Goal: Check status: Check status

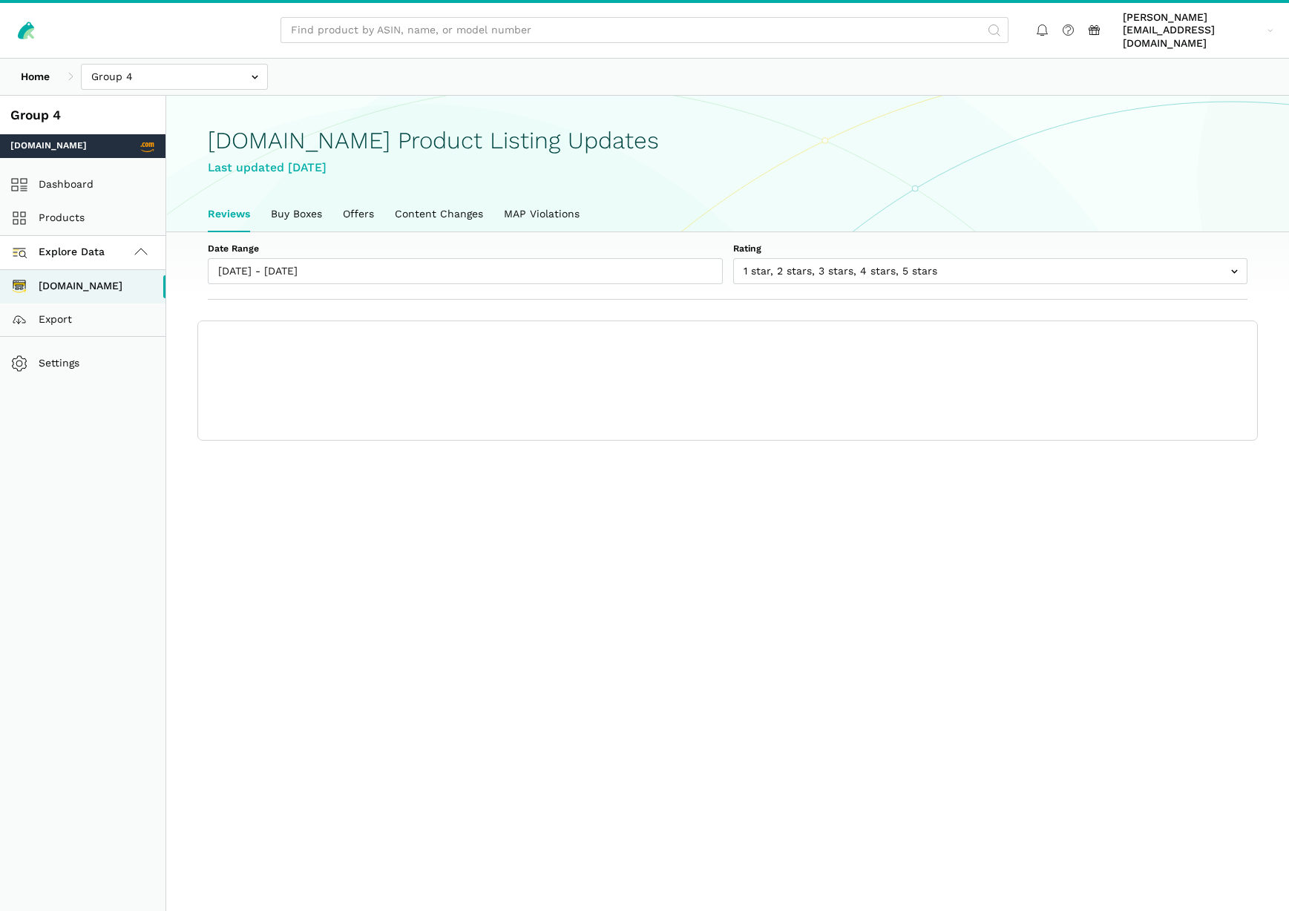
scroll to position [5, 0]
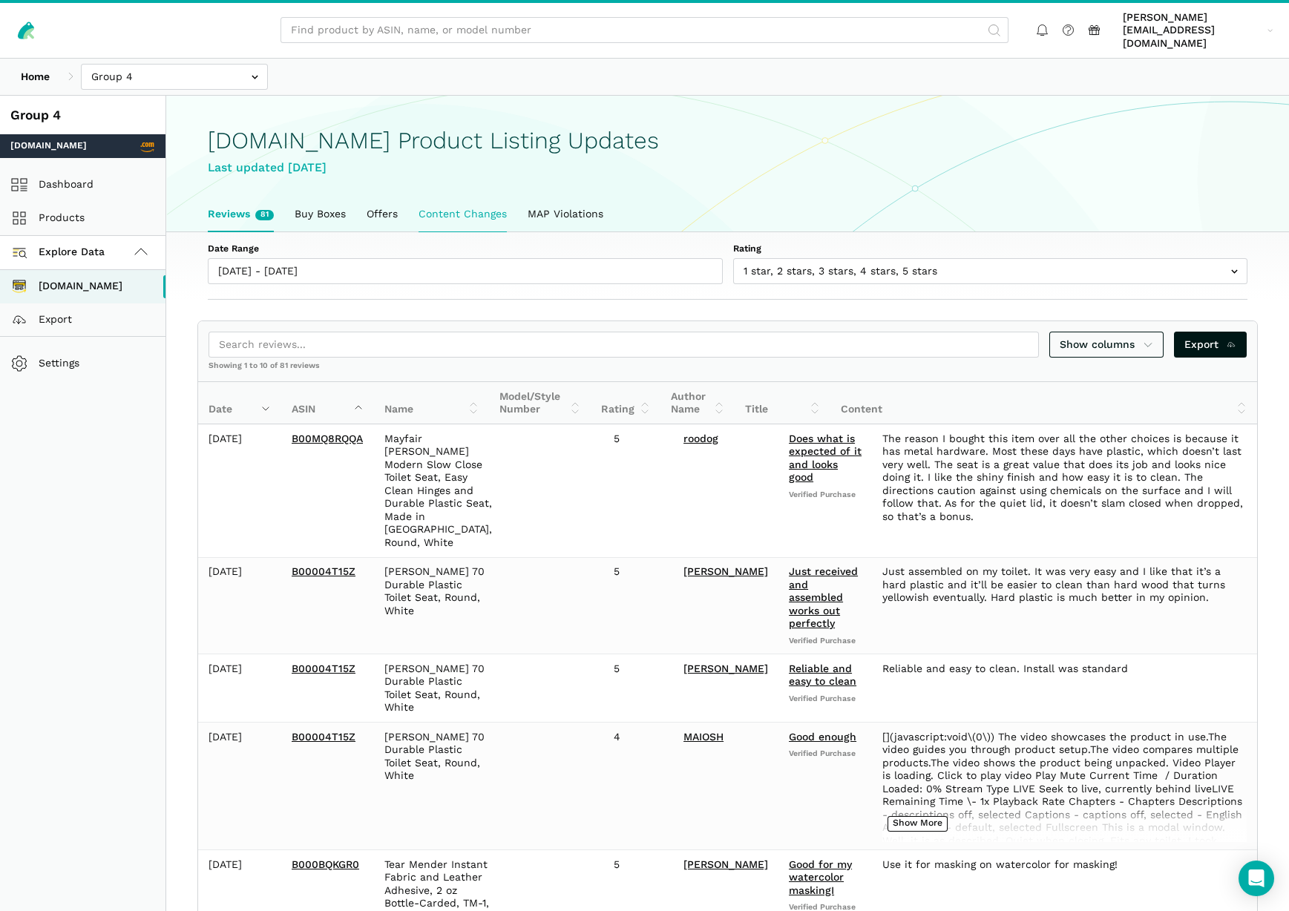
click at [457, 203] on link "Content Changes" at bounding box center [462, 214] width 109 height 34
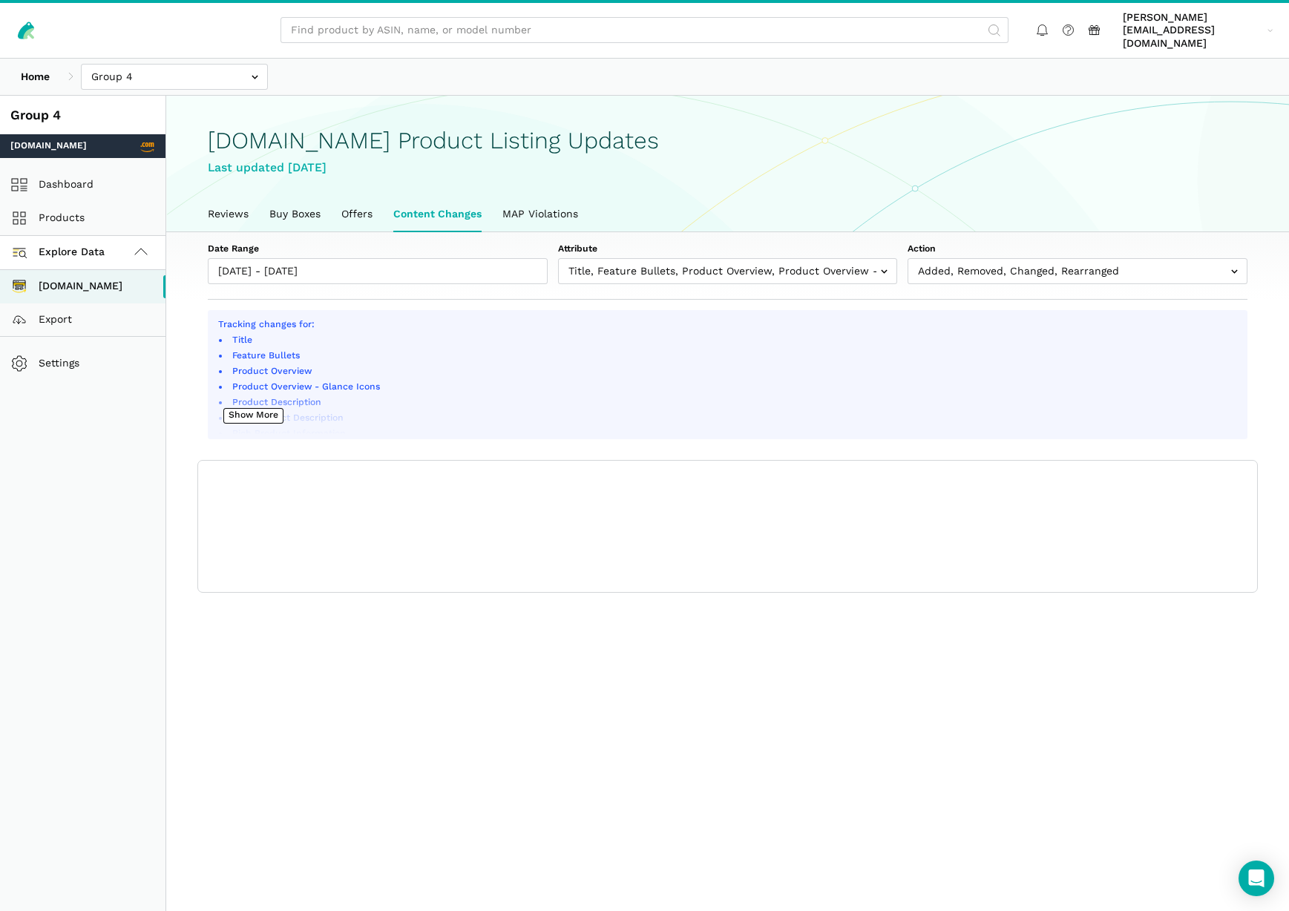
scroll to position [5, 0]
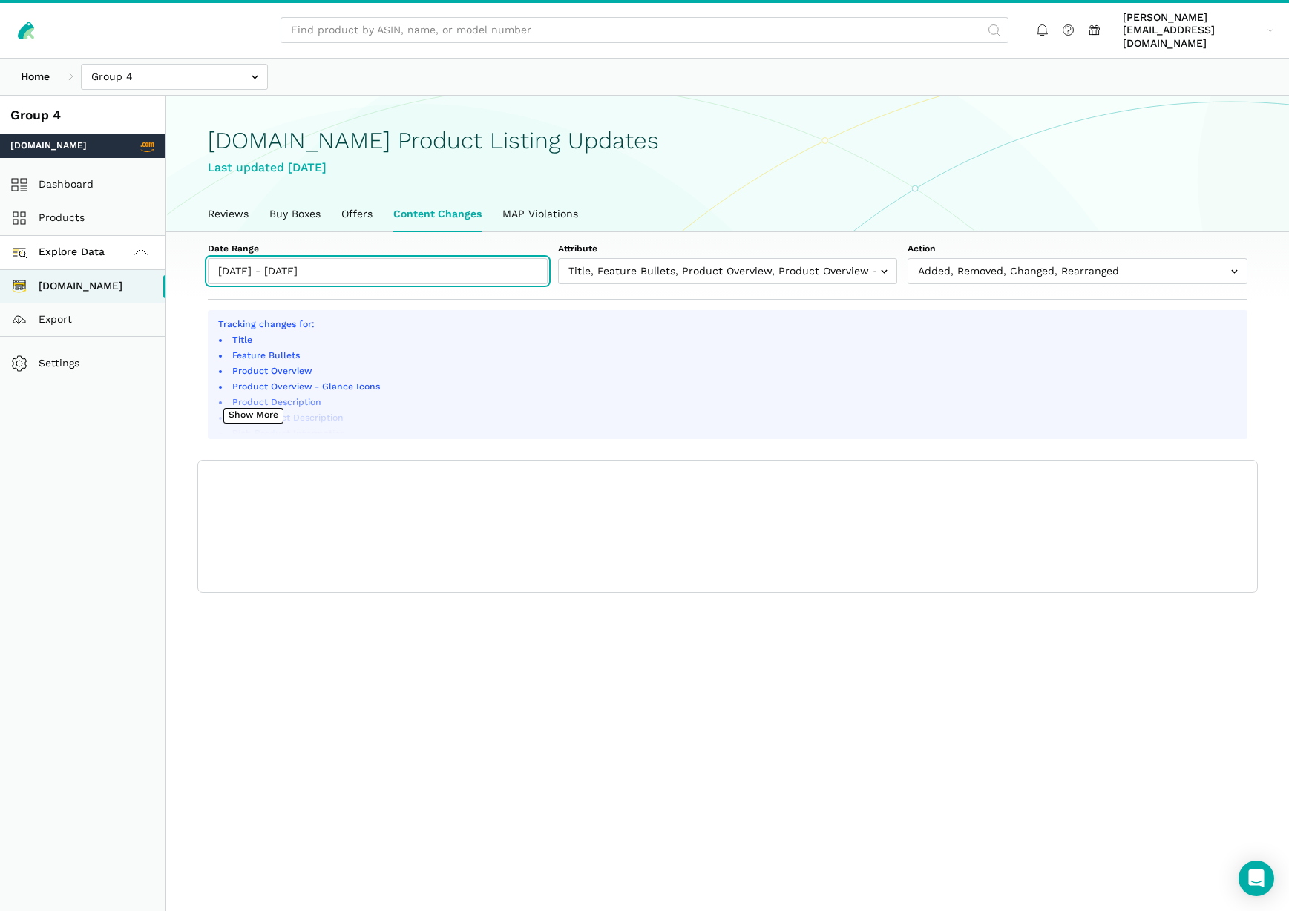
type input "[DATE]"
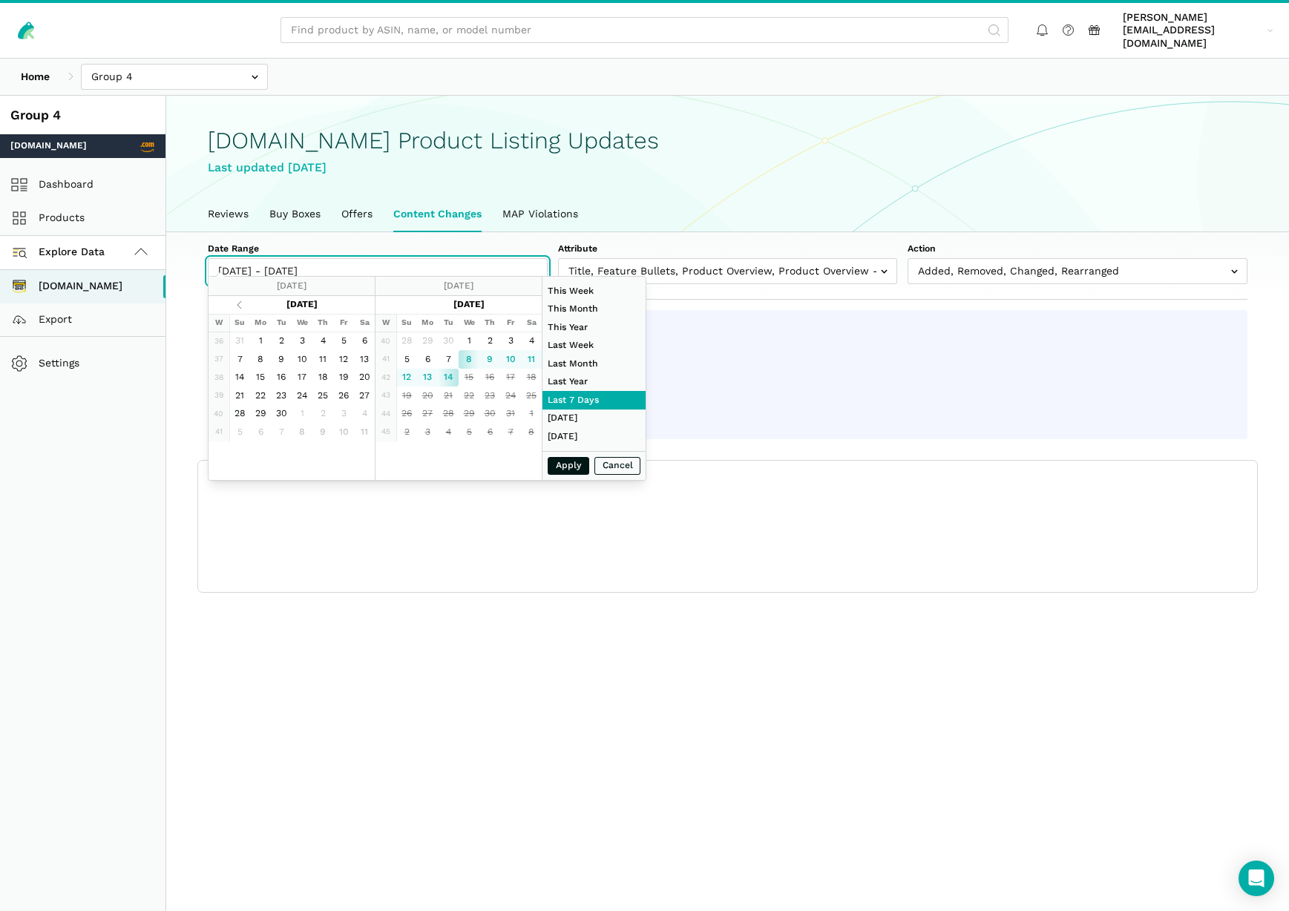
click at [364, 258] on input "[DATE] - [DATE]" at bounding box center [378, 271] width 340 height 26
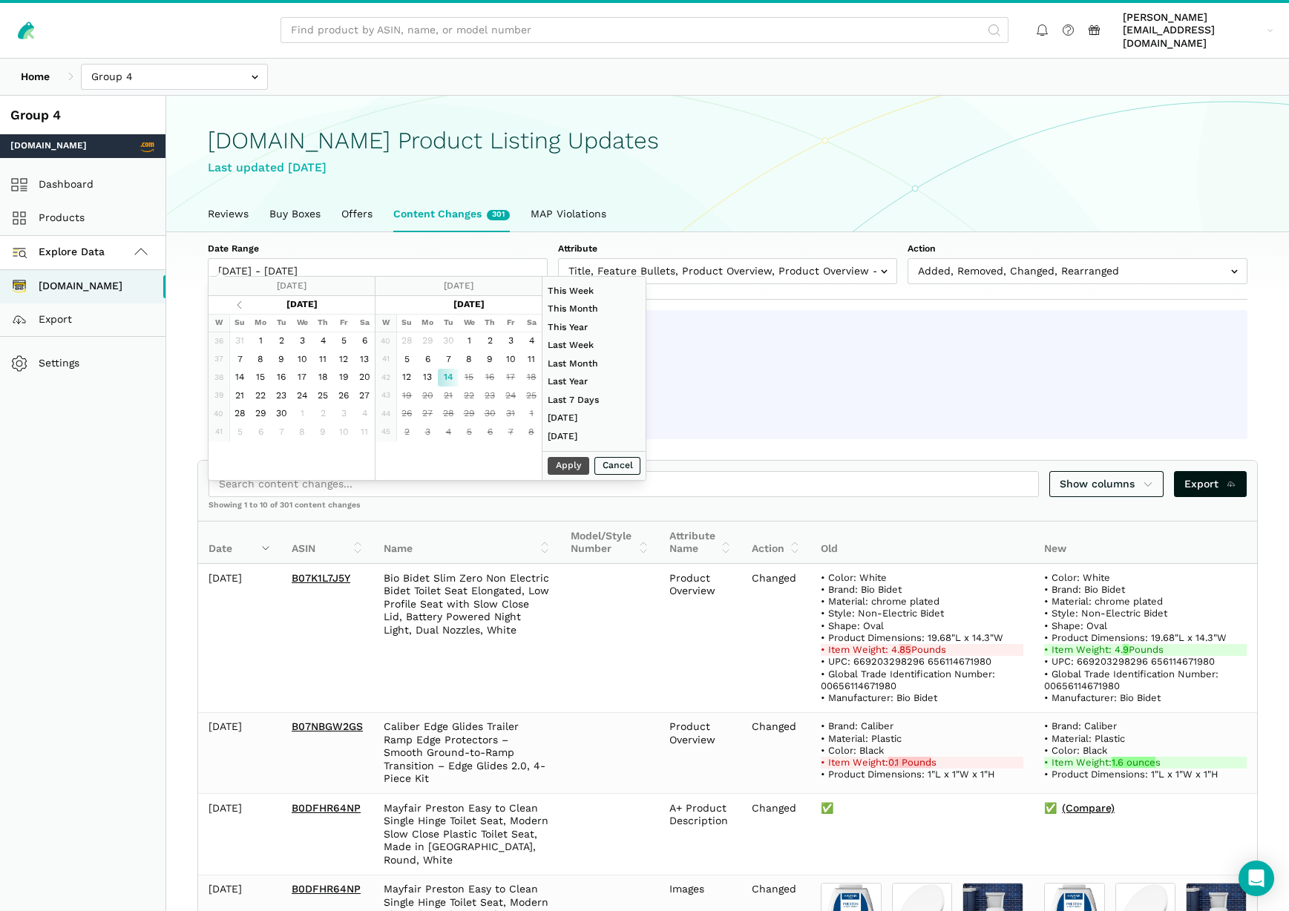
drag, startPoint x: 574, startPoint y: 467, endPoint x: 557, endPoint y: 464, distance: 18.2
click at [574, 467] on div "Apply Cancel" at bounding box center [593, 466] width 103 height 30
click at [570, 468] on div "Apply Cancel" at bounding box center [593, 466] width 103 height 30
type input "[DATE]"
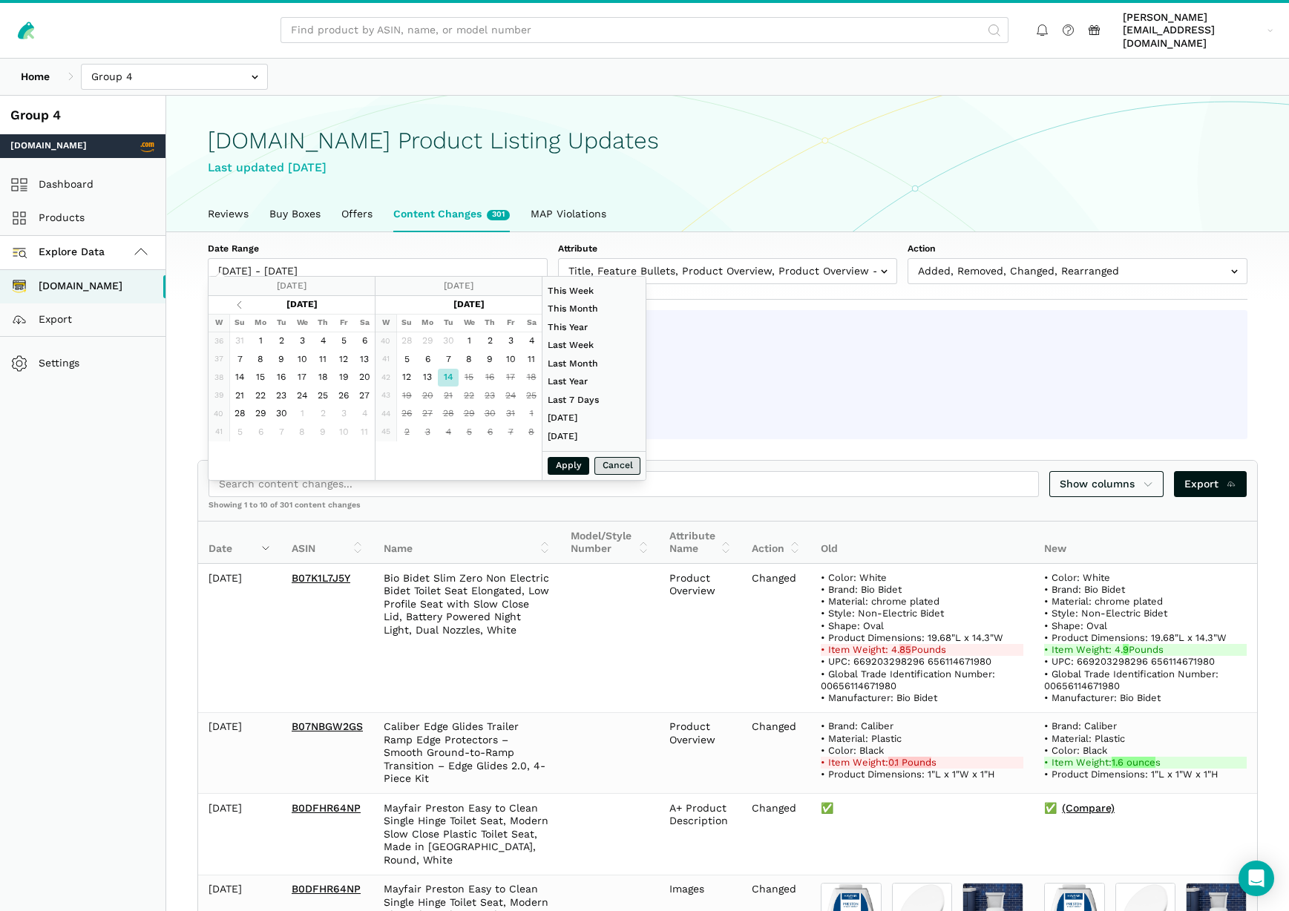
type input "[DATE]"
click at [570, 465] on button "Apply" at bounding box center [569, 466] width 42 height 19
type input "[DATE] - [DATE]"
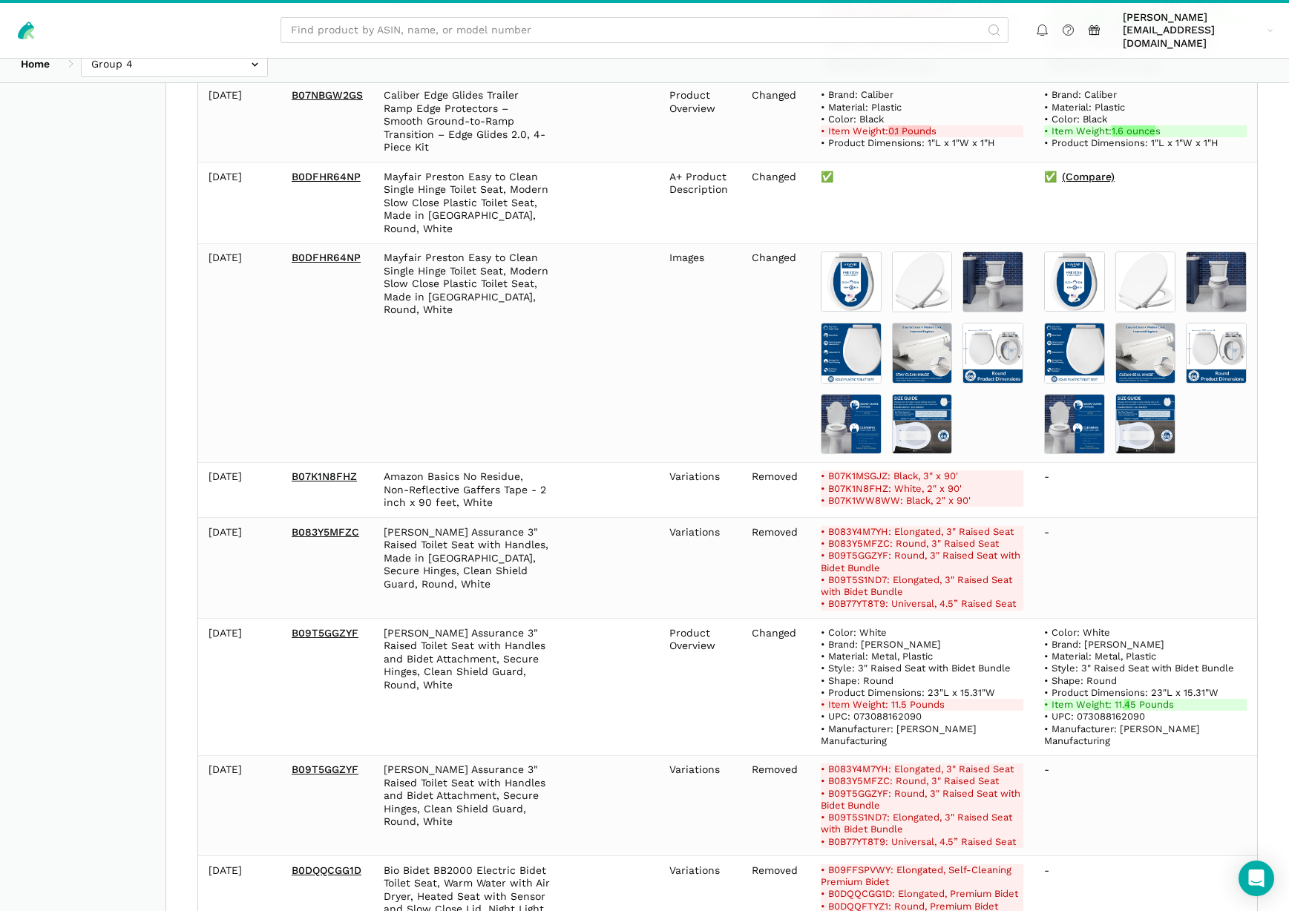
scroll to position [634, 0]
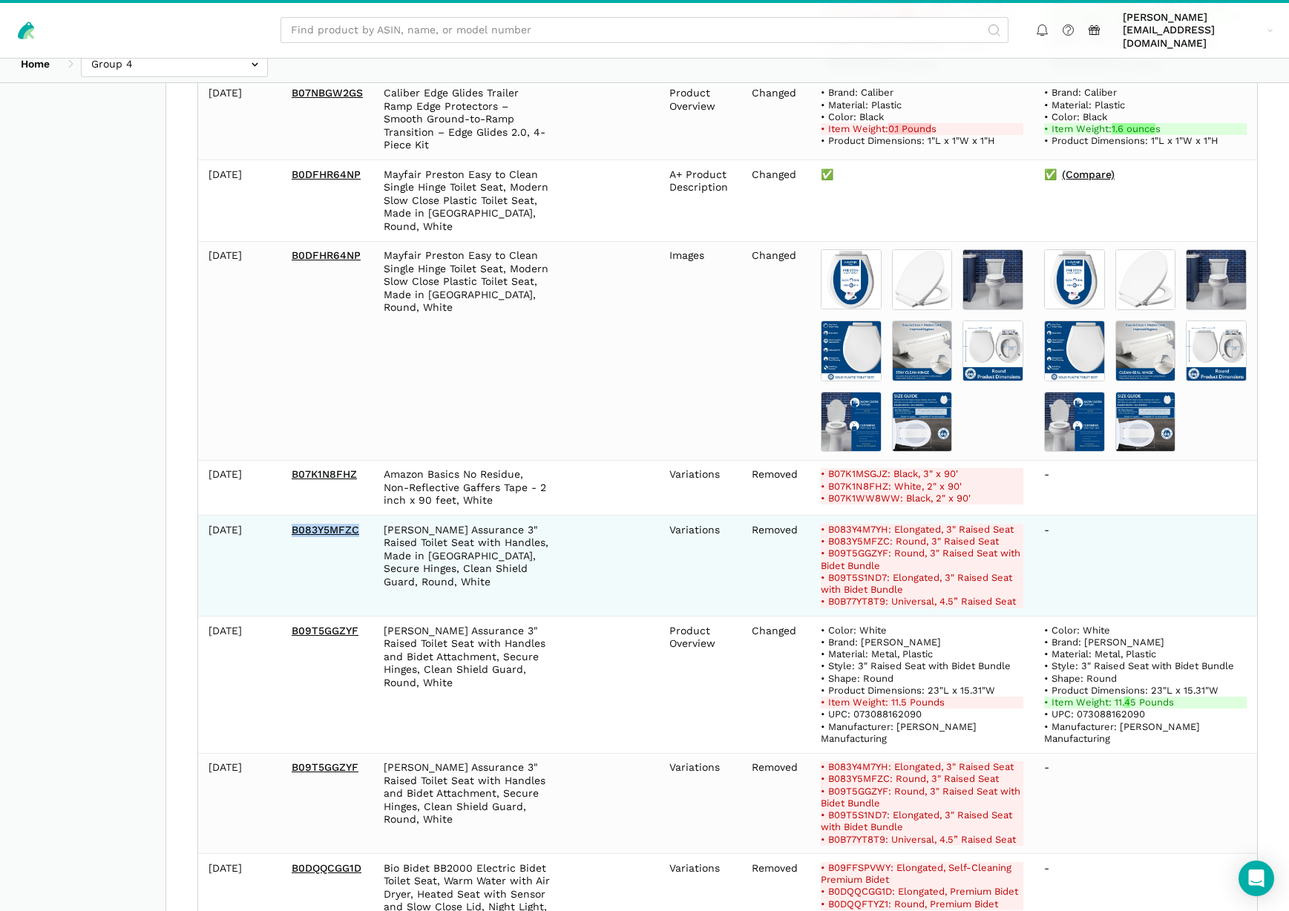
drag, startPoint x: 298, startPoint y: 501, endPoint x: 368, endPoint y: 502, distance: 70.5
click at [368, 516] on td "B083Y5MFZC" at bounding box center [327, 566] width 92 height 101
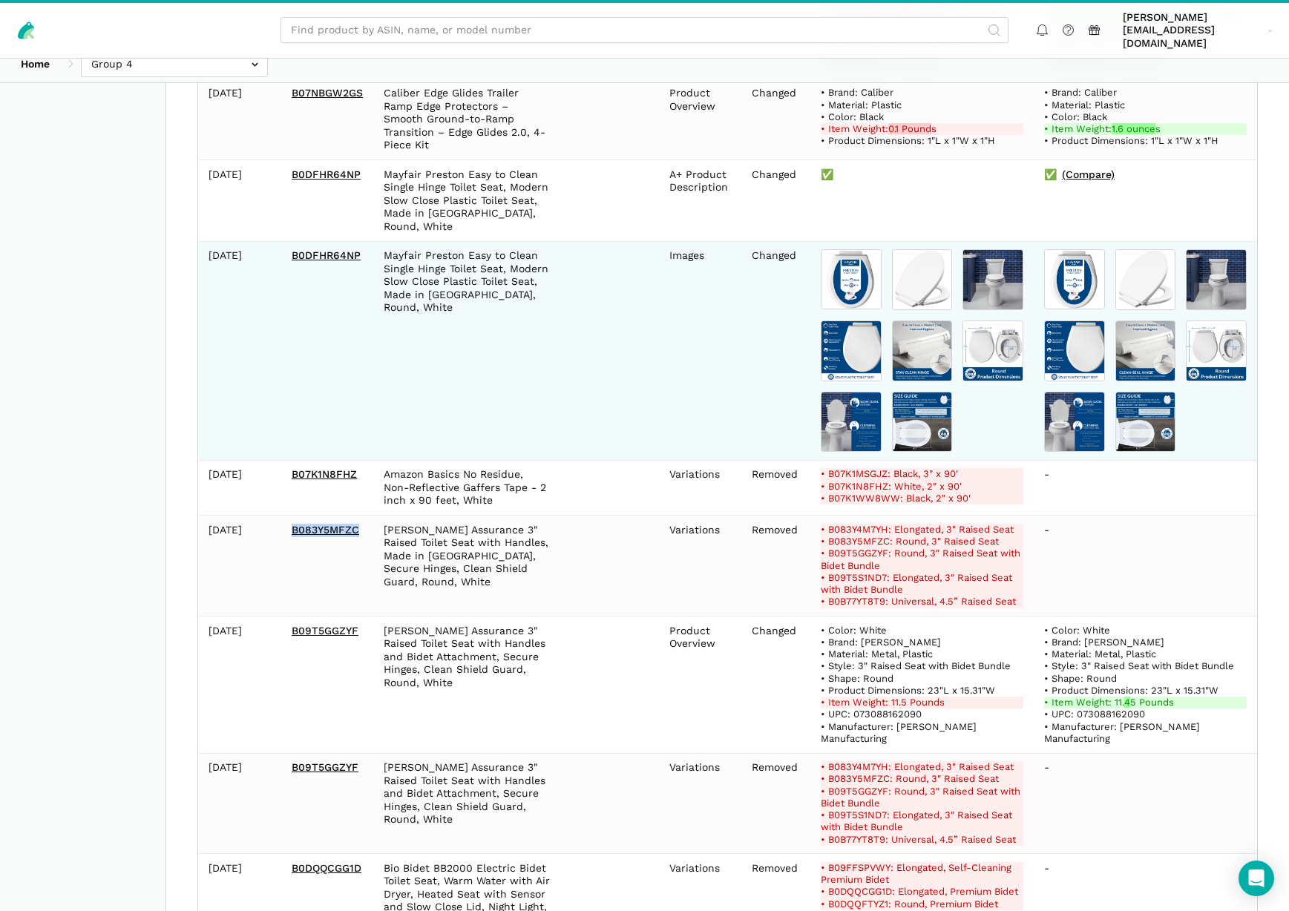
copy link "B083Y5MFZC"
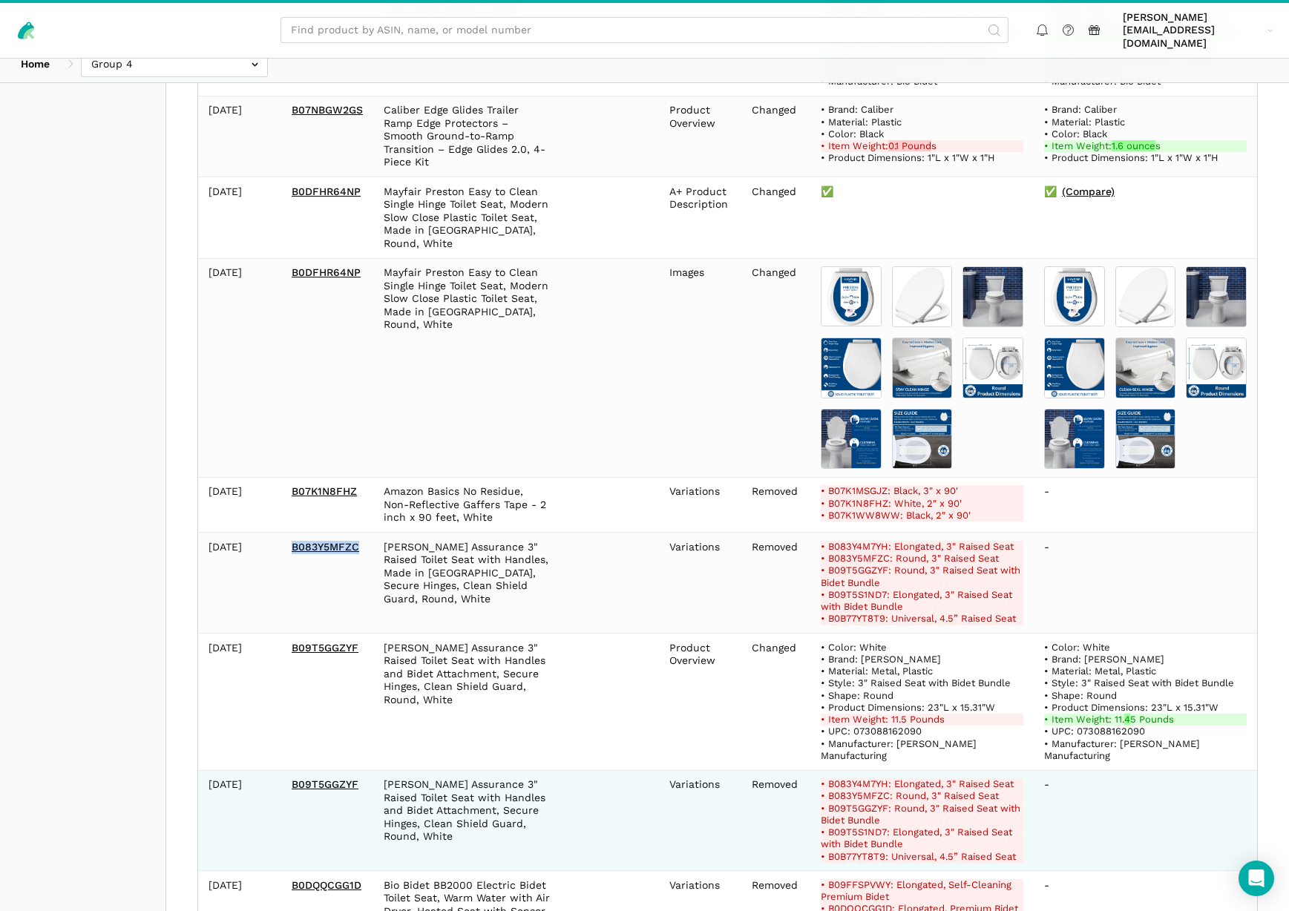
scroll to position [762, 0]
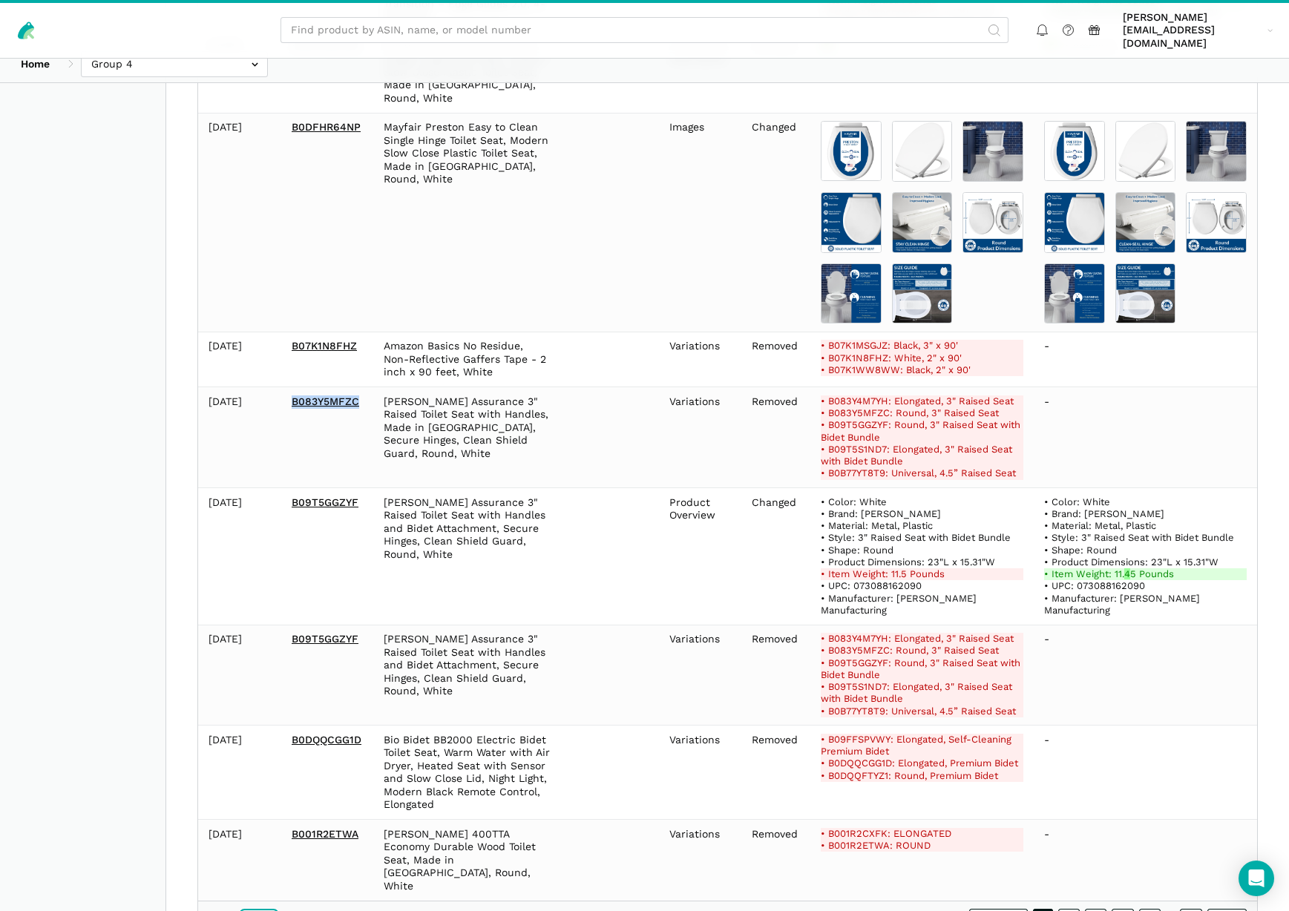
click at [271, 910] on select "10 25 50 100" at bounding box center [259, 920] width 34 height 16
select select "100"
click at [242, 910] on select "10 25 50 100" at bounding box center [259, 920] width 34 height 16
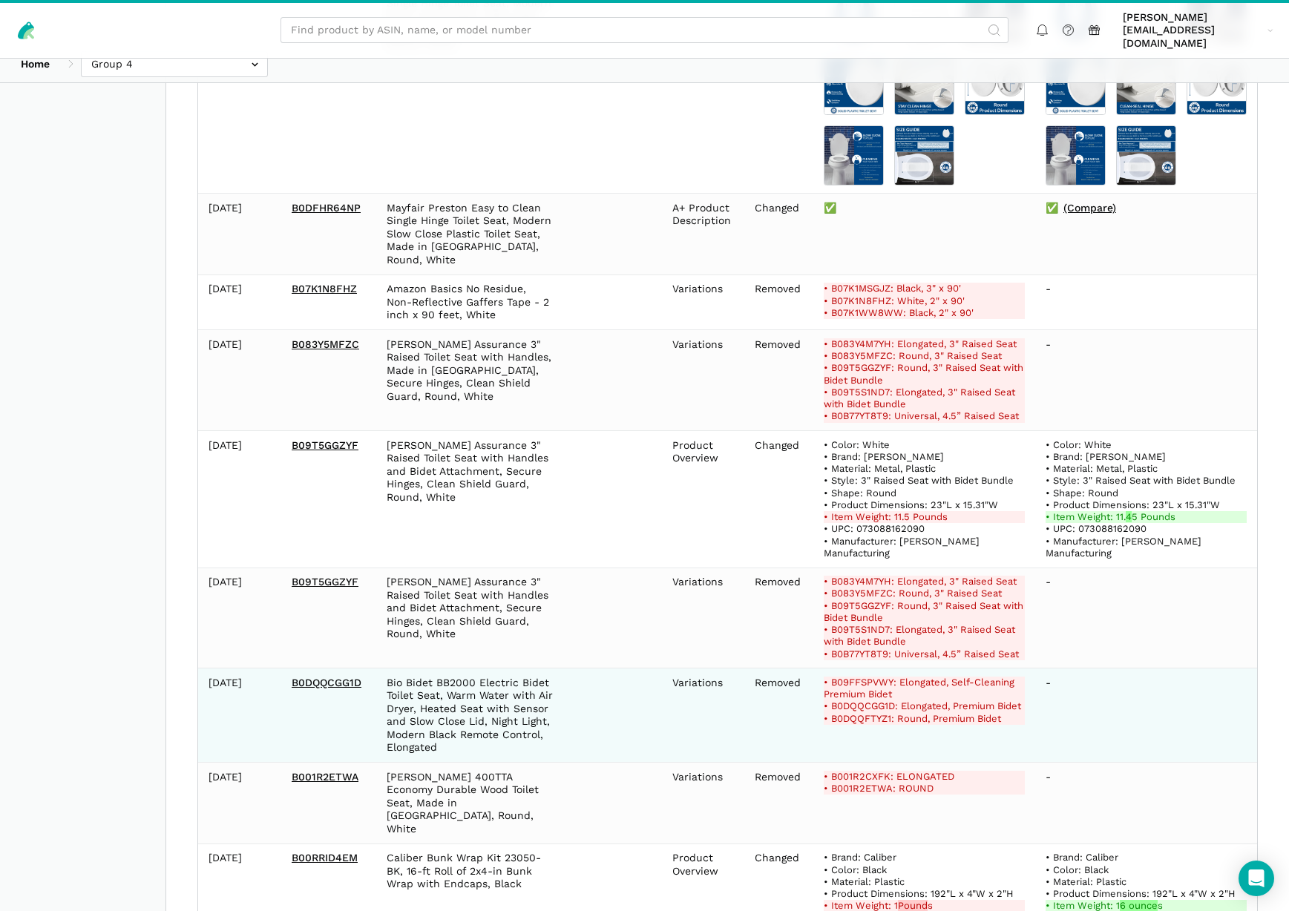
scroll to position [830, 0]
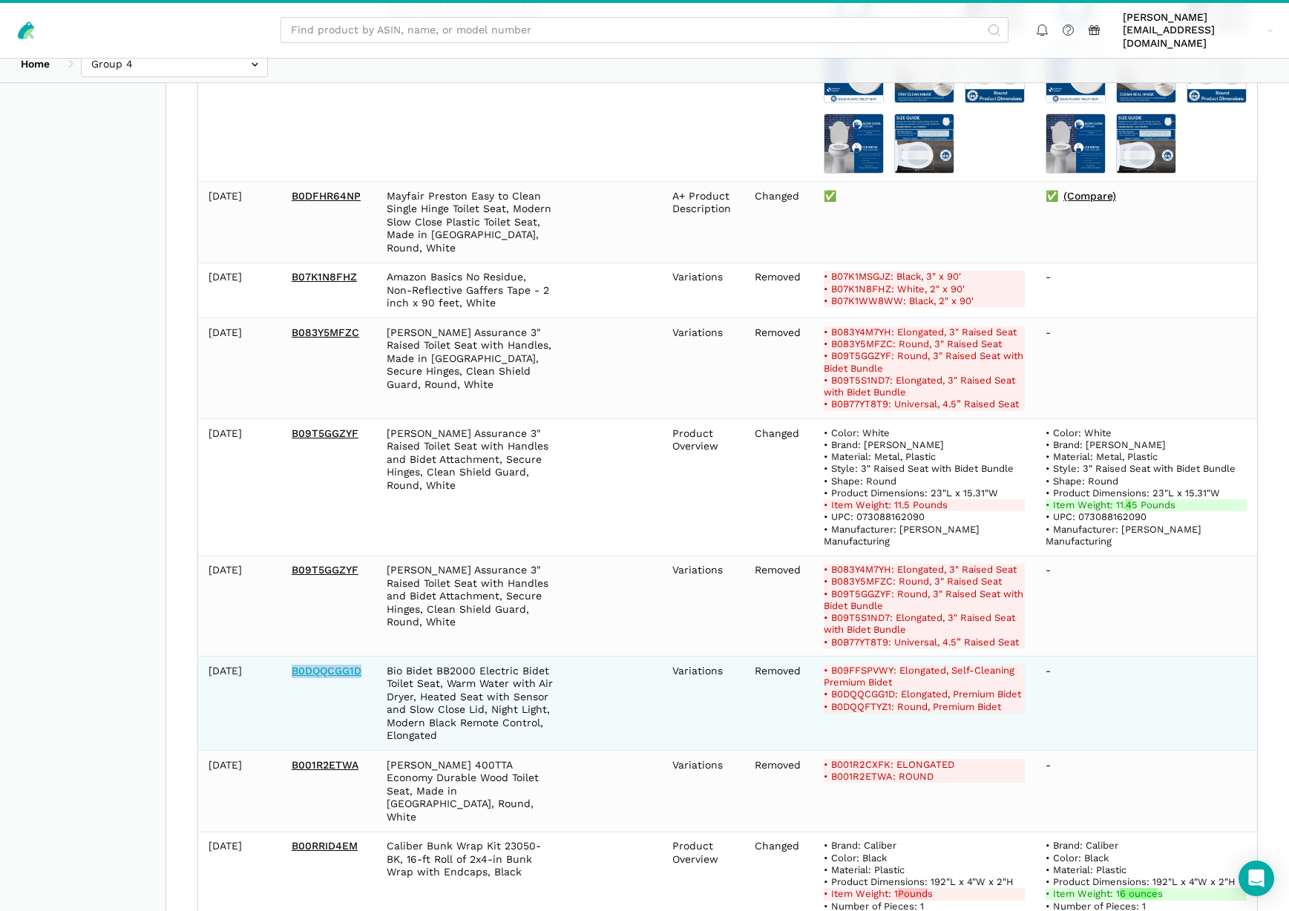
drag, startPoint x: 372, startPoint y: 628, endPoint x: 291, endPoint y: 628, distance: 80.9
click at [292, 657] on td "B0DQQCGG1D" at bounding box center [328, 704] width 95 height 94
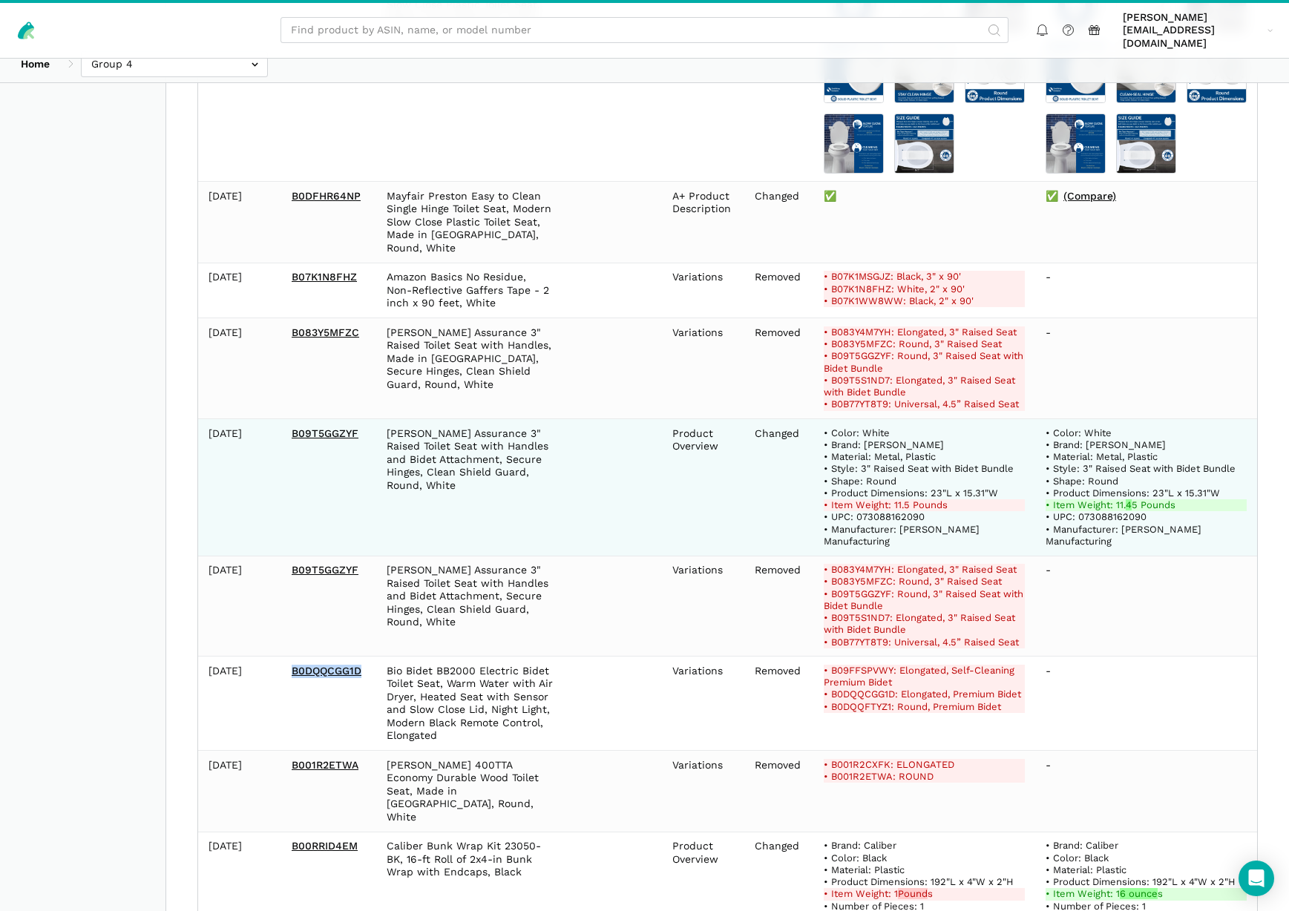
copy link "B0DQQCGG1D"
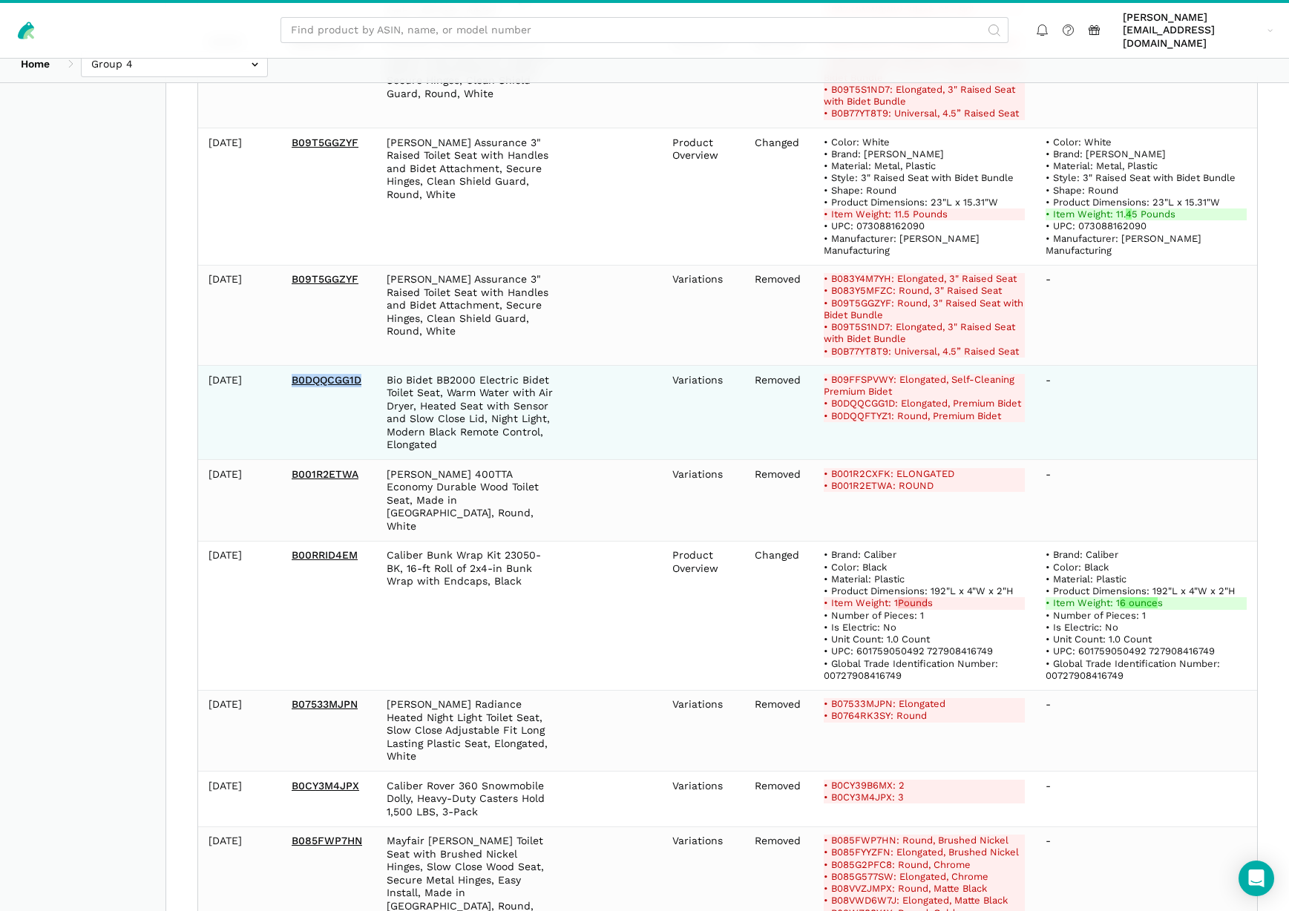
scroll to position [1227, 0]
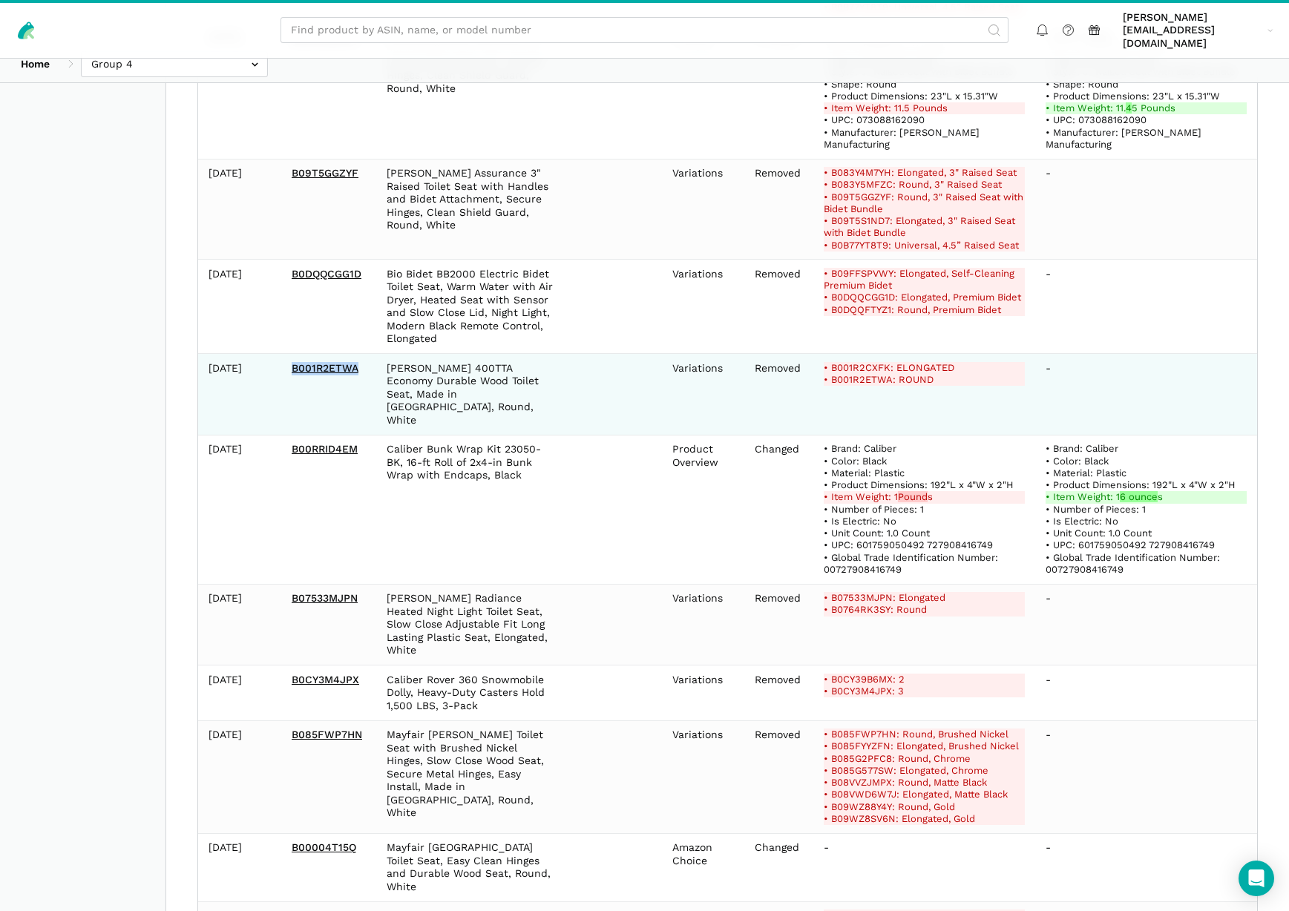
drag, startPoint x: 375, startPoint y: 326, endPoint x: 290, endPoint y: 326, distance: 85.3
click at [290, 354] on tr "[DATE] B001R2ETWA [PERSON_NAME] 400TTA Economy Durable Wood Toilet Seat, Made i…" at bounding box center [727, 395] width 1059 height 82
copy link "B001R2ETWA"
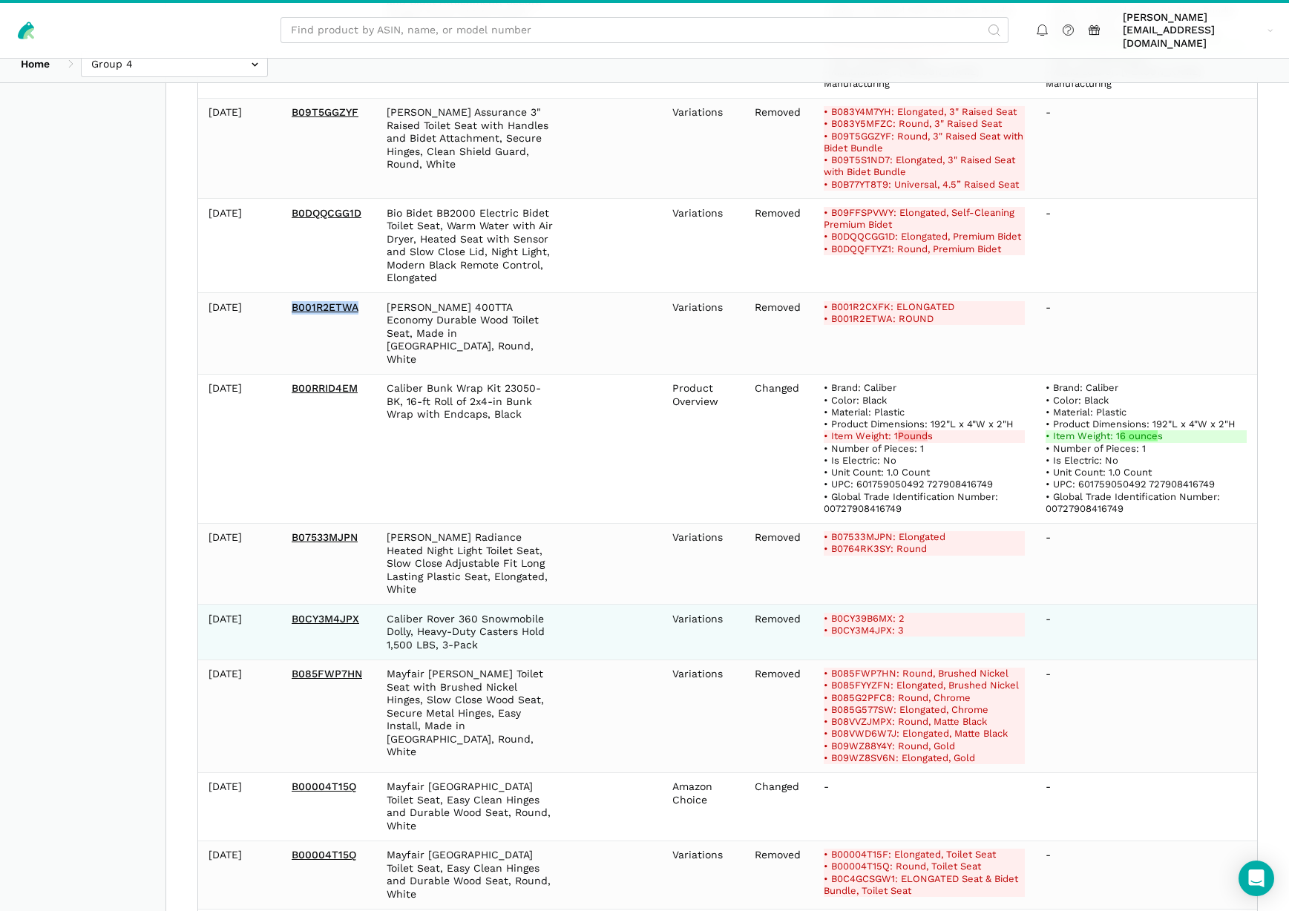
scroll to position [1307, 0]
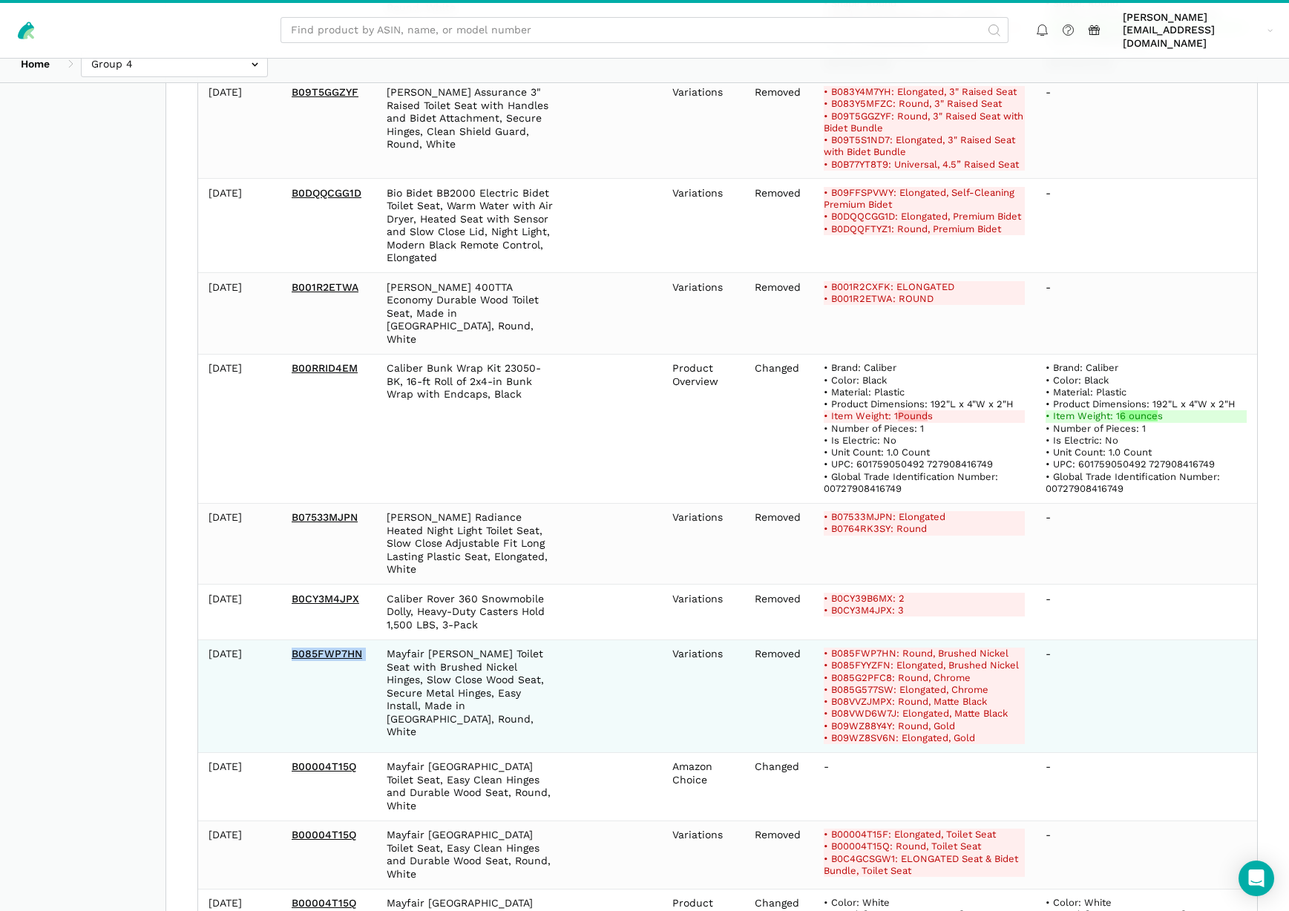
drag, startPoint x: 372, startPoint y: 571, endPoint x: 288, endPoint y: 575, distance: 84.7
click at [283, 640] on tr "[DATE] B085FWP7HN Mayfair [PERSON_NAME] Toilet Seat with Brushed Nickel Hinges,…" at bounding box center [727, 696] width 1059 height 113
copy link "B085FWP7HN"
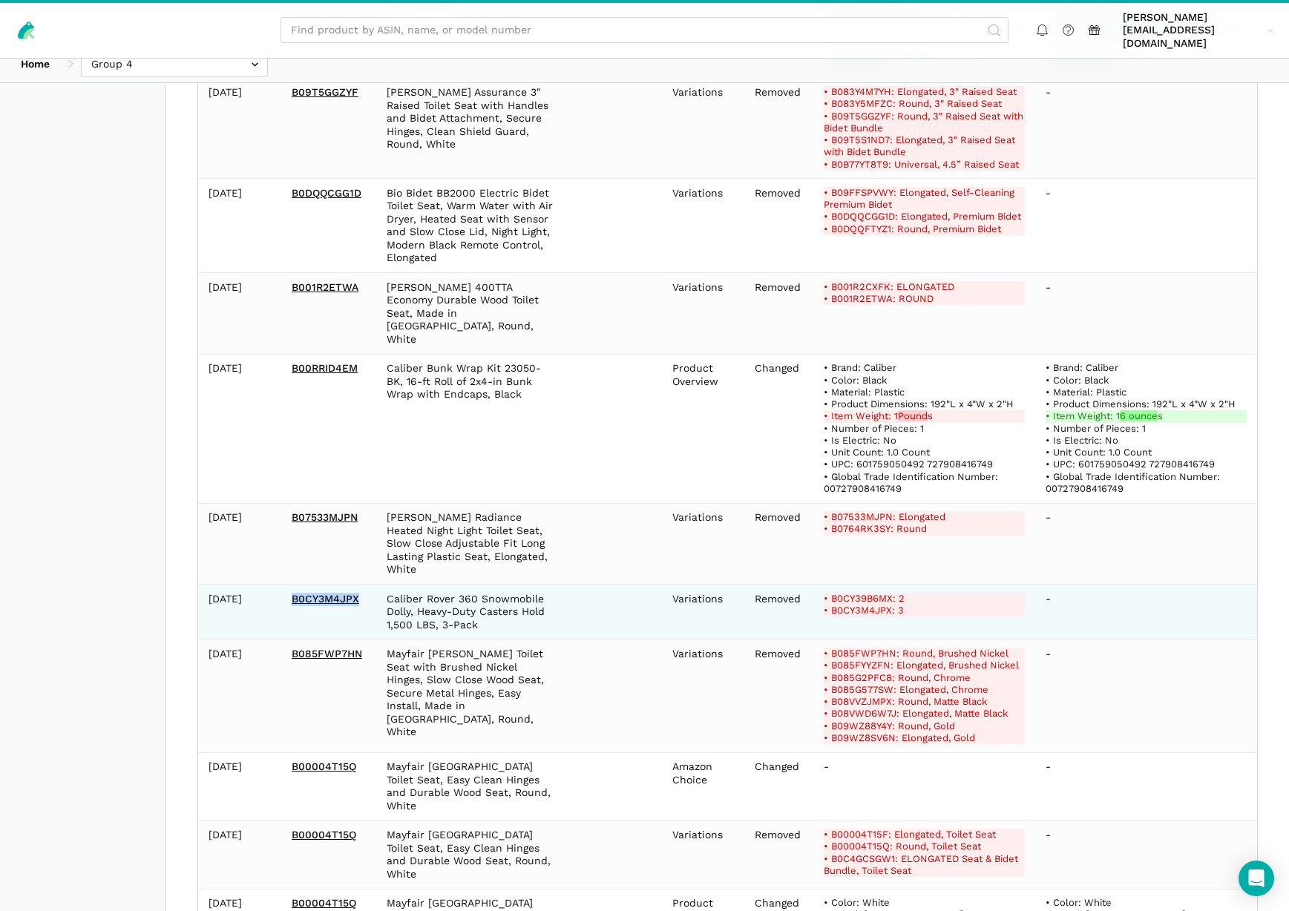
drag, startPoint x: 367, startPoint y: 516, endPoint x: 291, endPoint y: 516, distance: 76.4
click at [290, 585] on td "B0CY3M4JPX" at bounding box center [328, 613] width 95 height 56
copy link "B0CY3M4JPX"
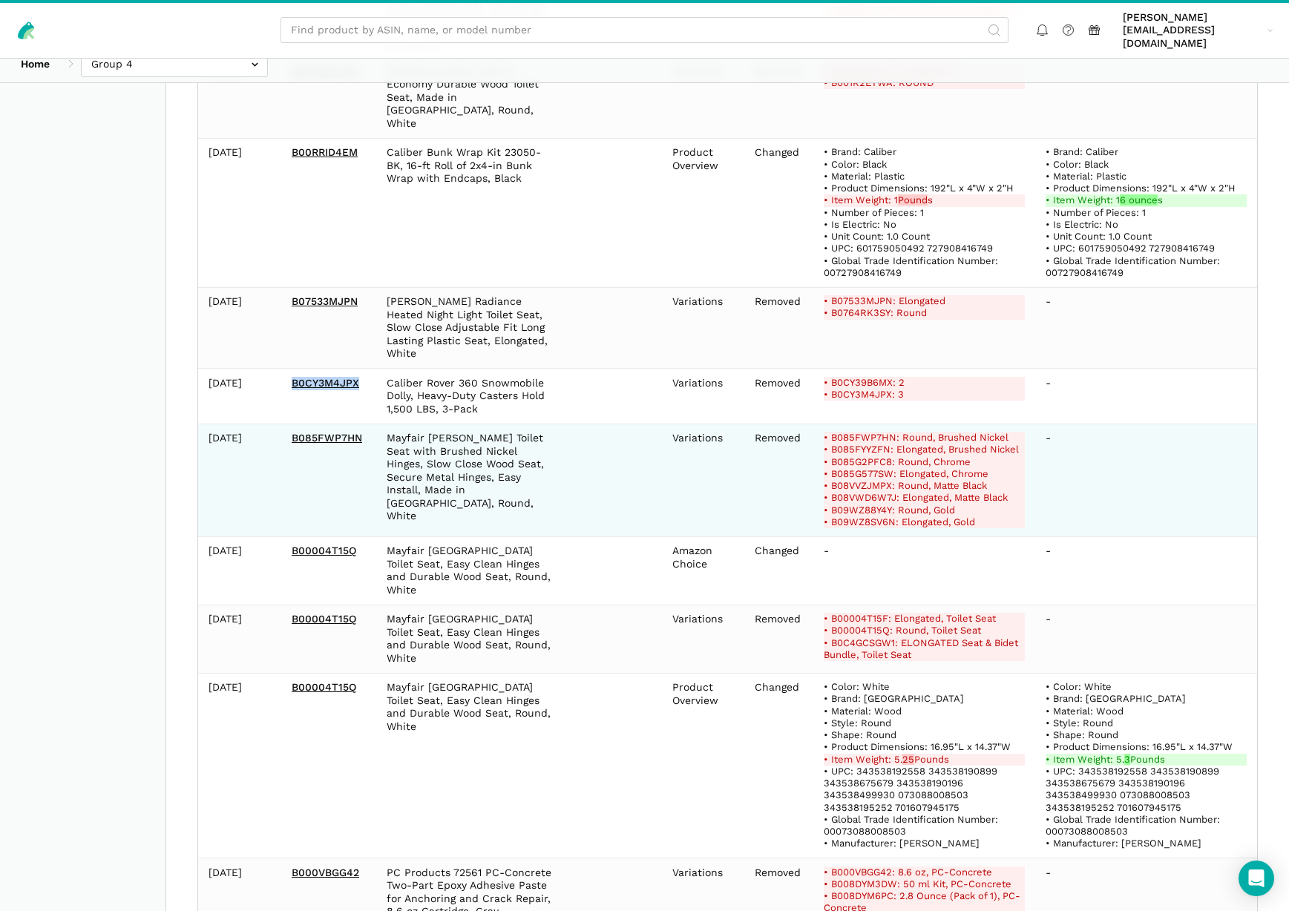
scroll to position [1534, 0]
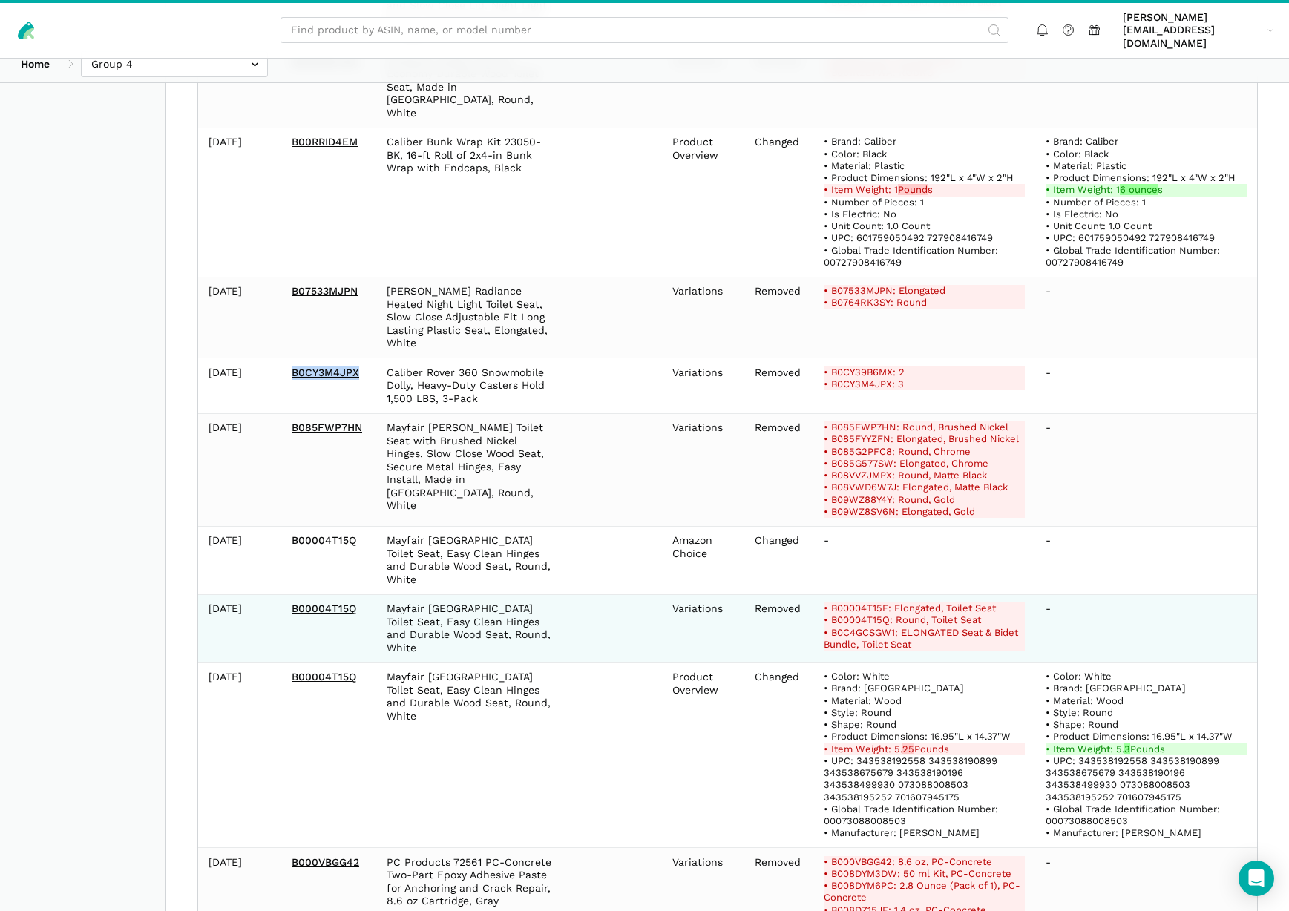
drag, startPoint x: 367, startPoint y: 515, endPoint x: 275, endPoint y: 522, distance: 91.5
click at [274, 594] on tr "[DATE] B00004T15Q Mayfair [GEOGRAPHIC_DATA] Toilet Seat, Easy Clean Hinges and …" at bounding box center [727, 628] width 1059 height 68
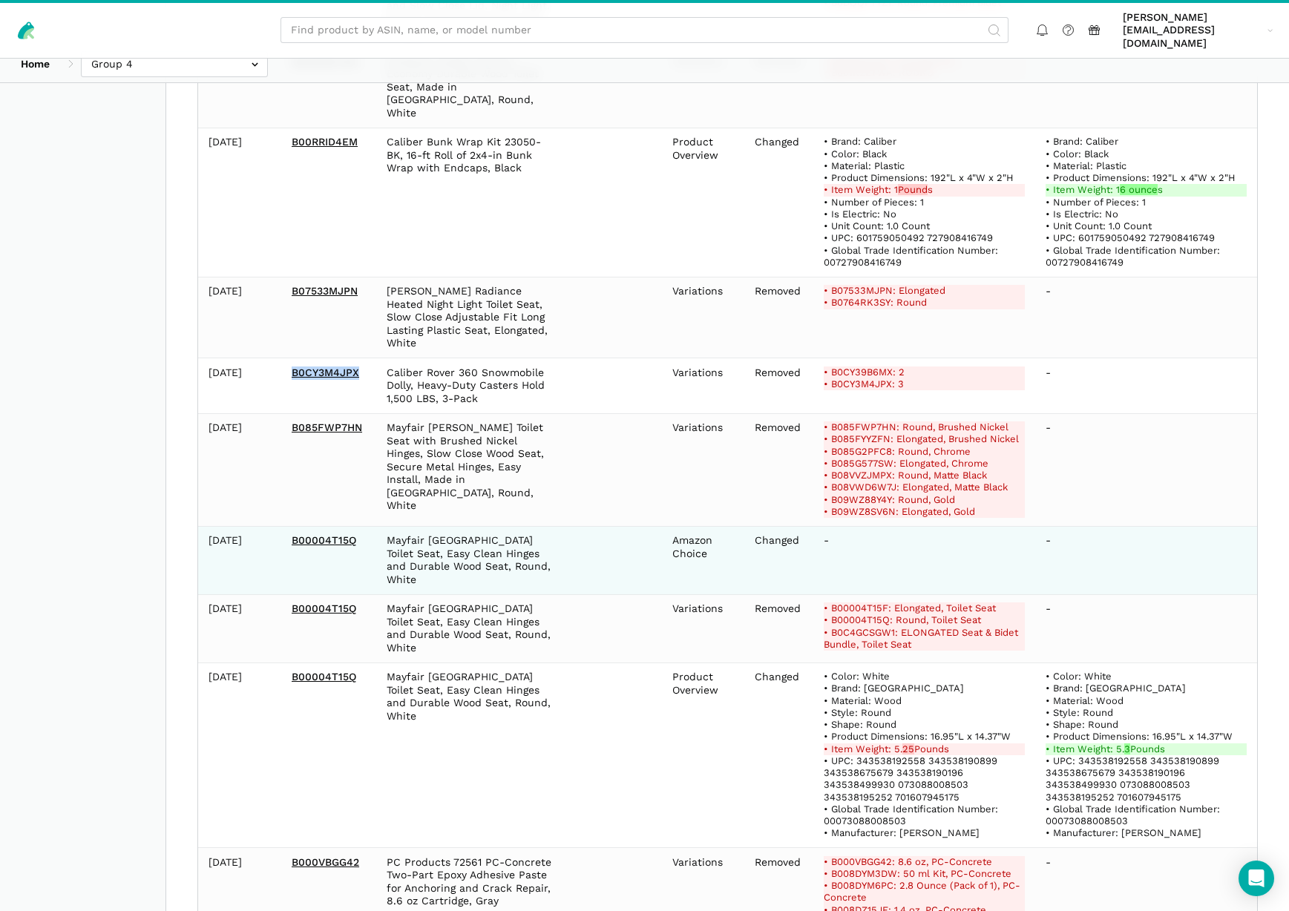
copy tr "B00004T15Q"
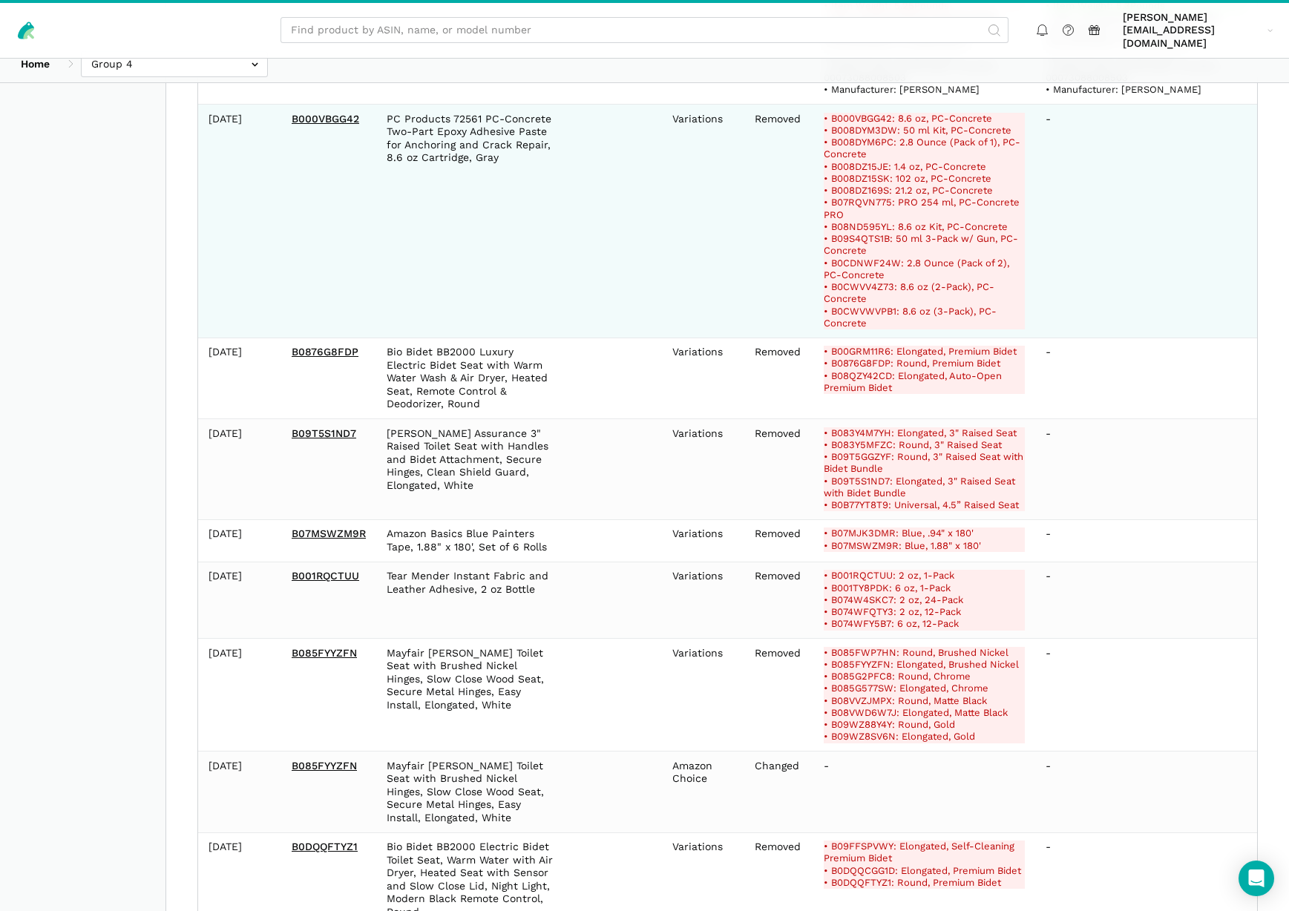
scroll to position [2278, 0]
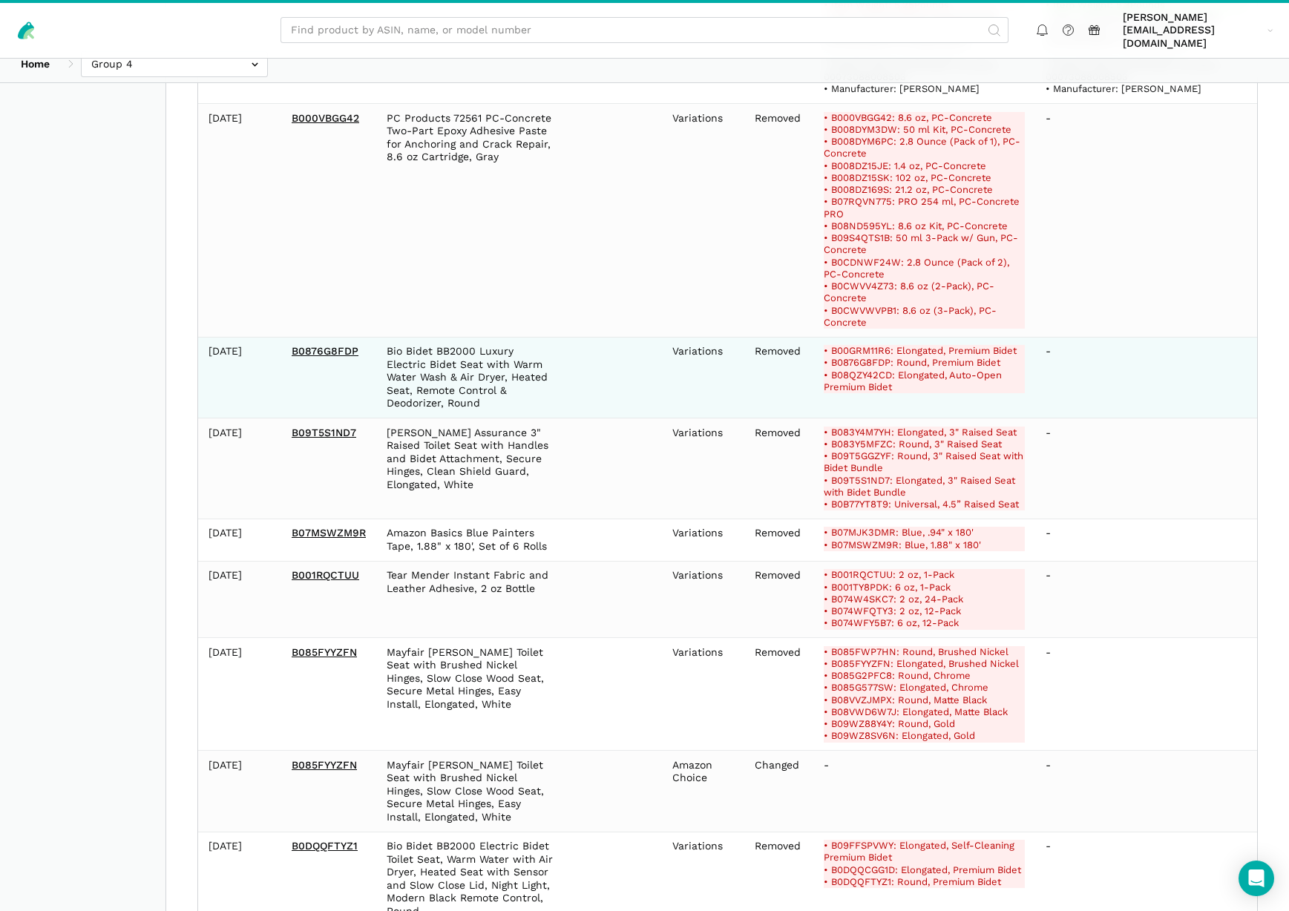
drag, startPoint x: 355, startPoint y: 255, endPoint x: 258, endPoint y: 255, distance: 97.2
click at [258, 337] on tr "[DATE] B0876G8FDP Bio Bidet BB2000 Luxury Electric Bidet Seat with Warm Water W…" at bounding box center [727, 378] width 1059 height 82
click at [337, 337] on td "B0876G8FDP" at bounding box center [328, 378] width 95 height 82
drag, startPoint x: 361, startPoint y: 249, endPoint x: 286, endPoint y: 255, distance: 75.2
click at [286, 337] on td "B0876G8FDP" at bounding box center [328, 378] width 95 height 82
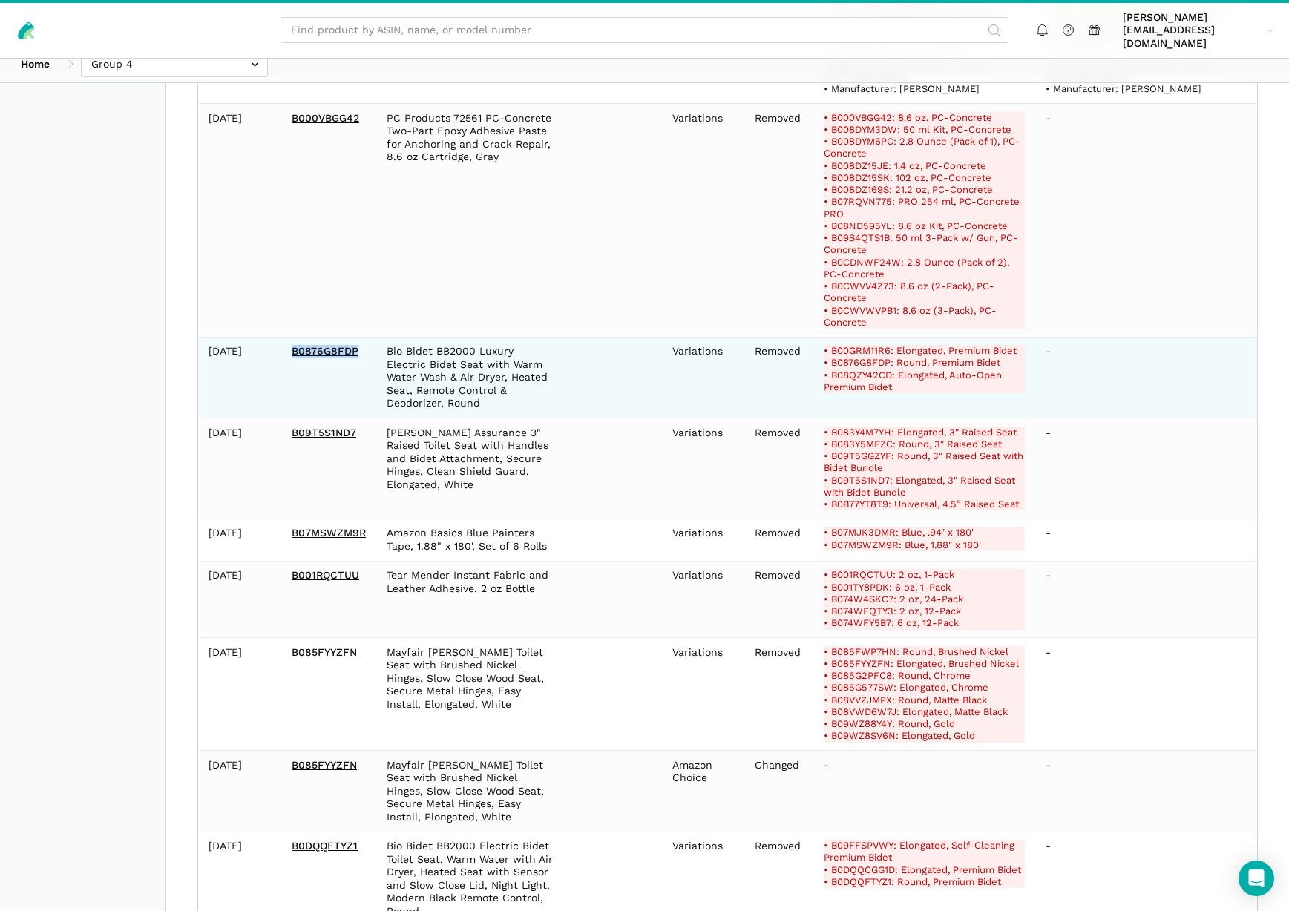
copy link "B0876G8FDP"
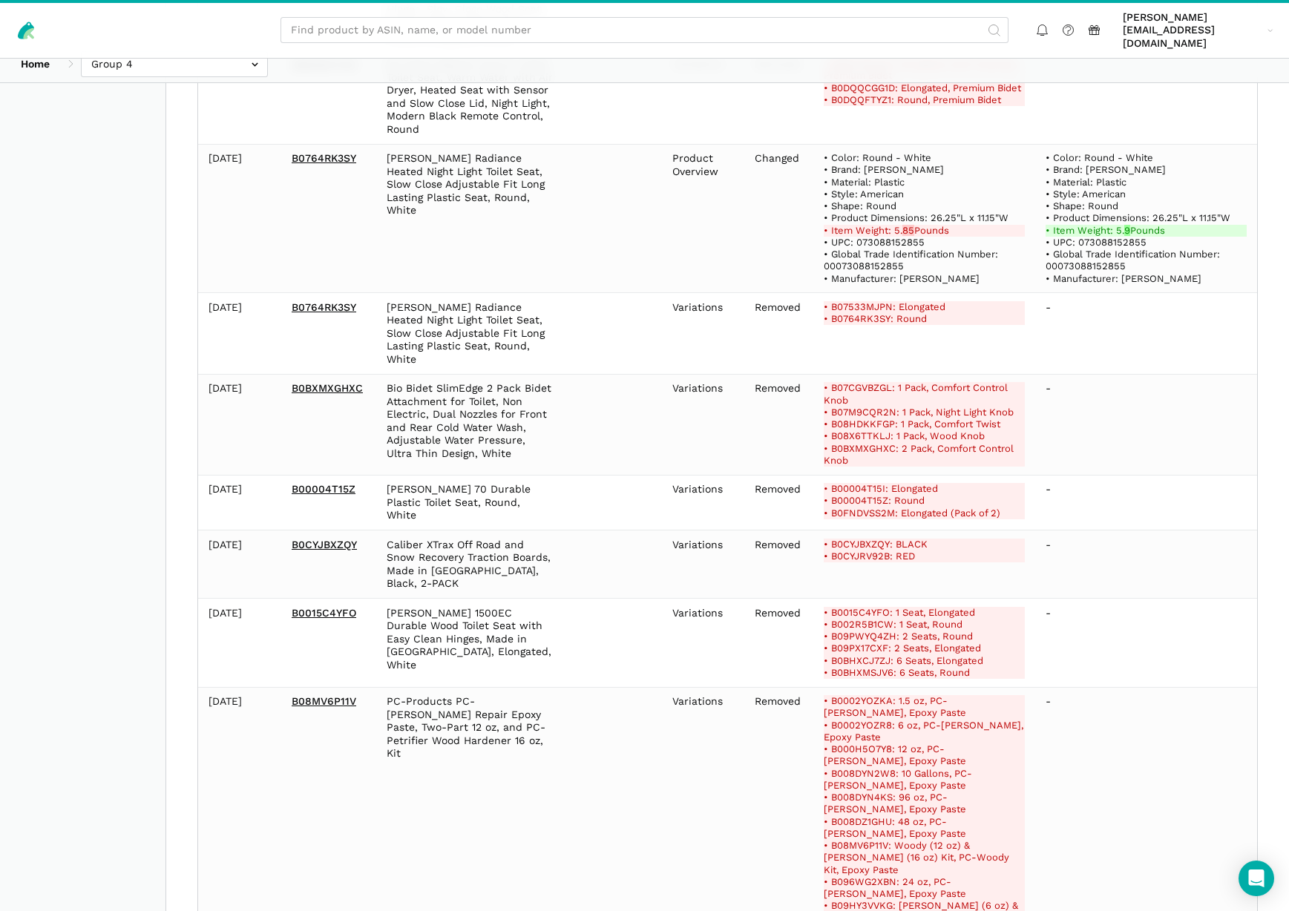
scroll to position [3064, 0]
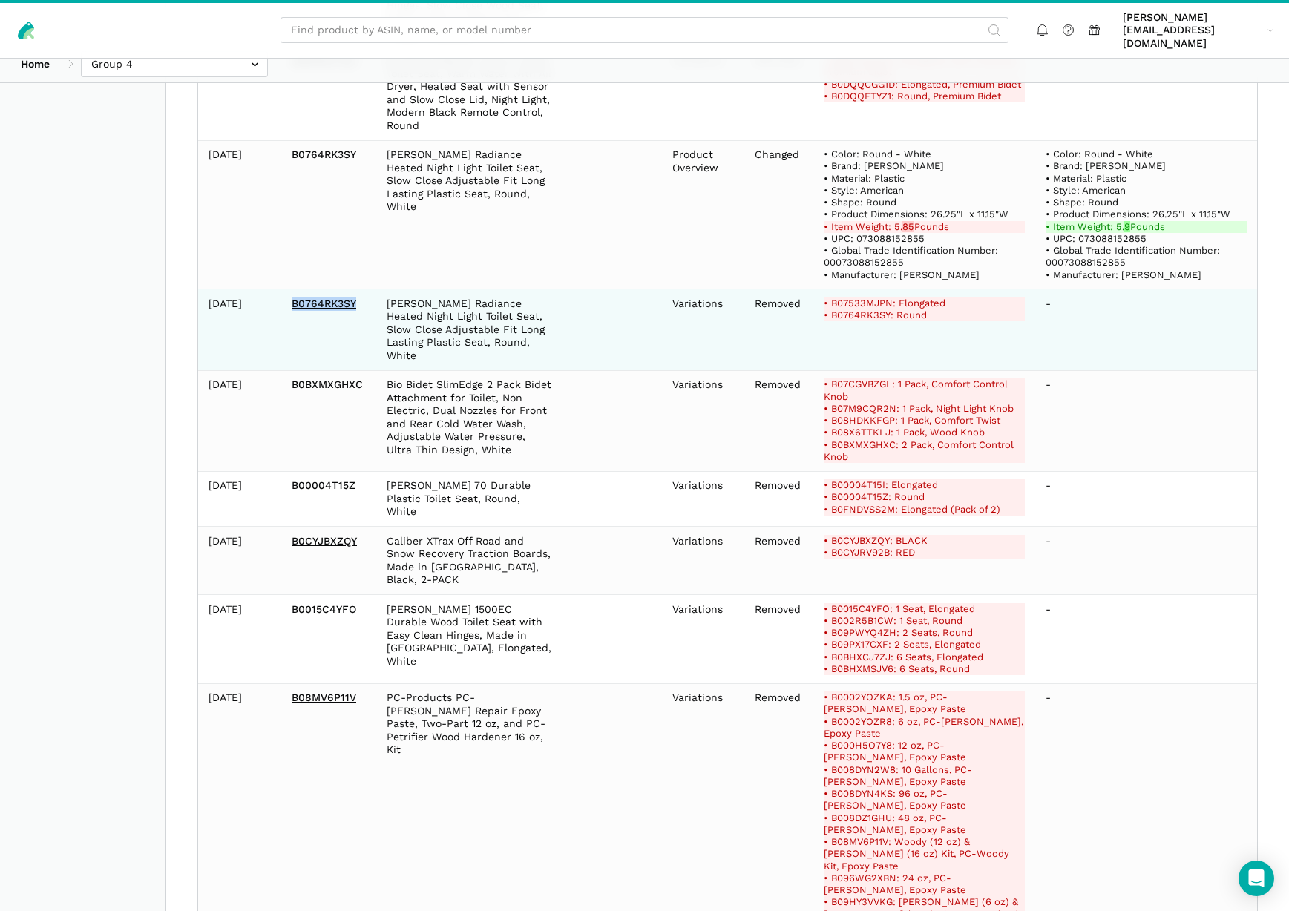
drag, startPoint x: 365, startPoint y: 204, endPoint x: 287, endPoint y: 209, distance: 78.1
click at [287, 289] on td "B0764RK3SY" at bounding box center [328, 330] width 95 height 82
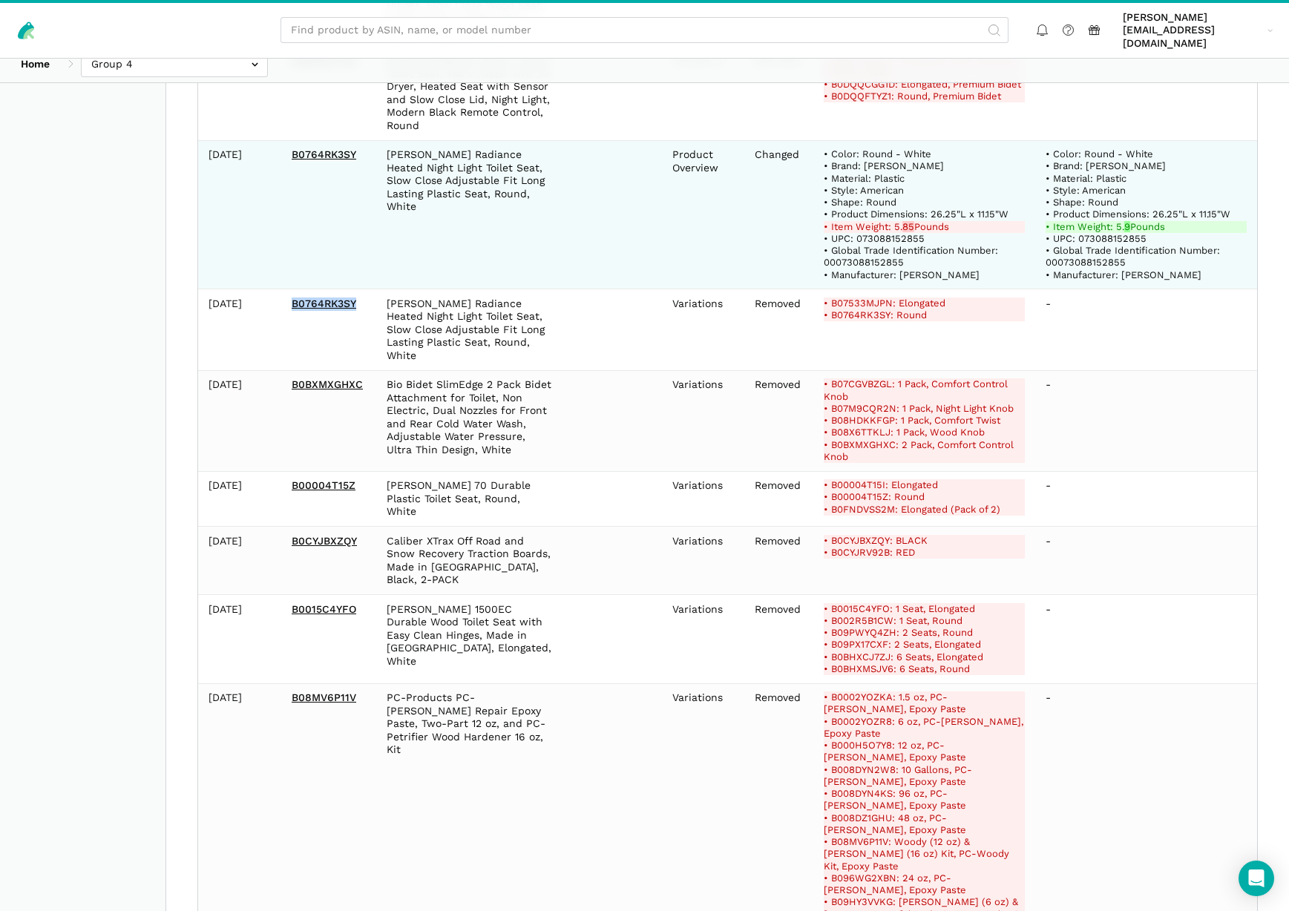
copy link "B0764RK3SY"
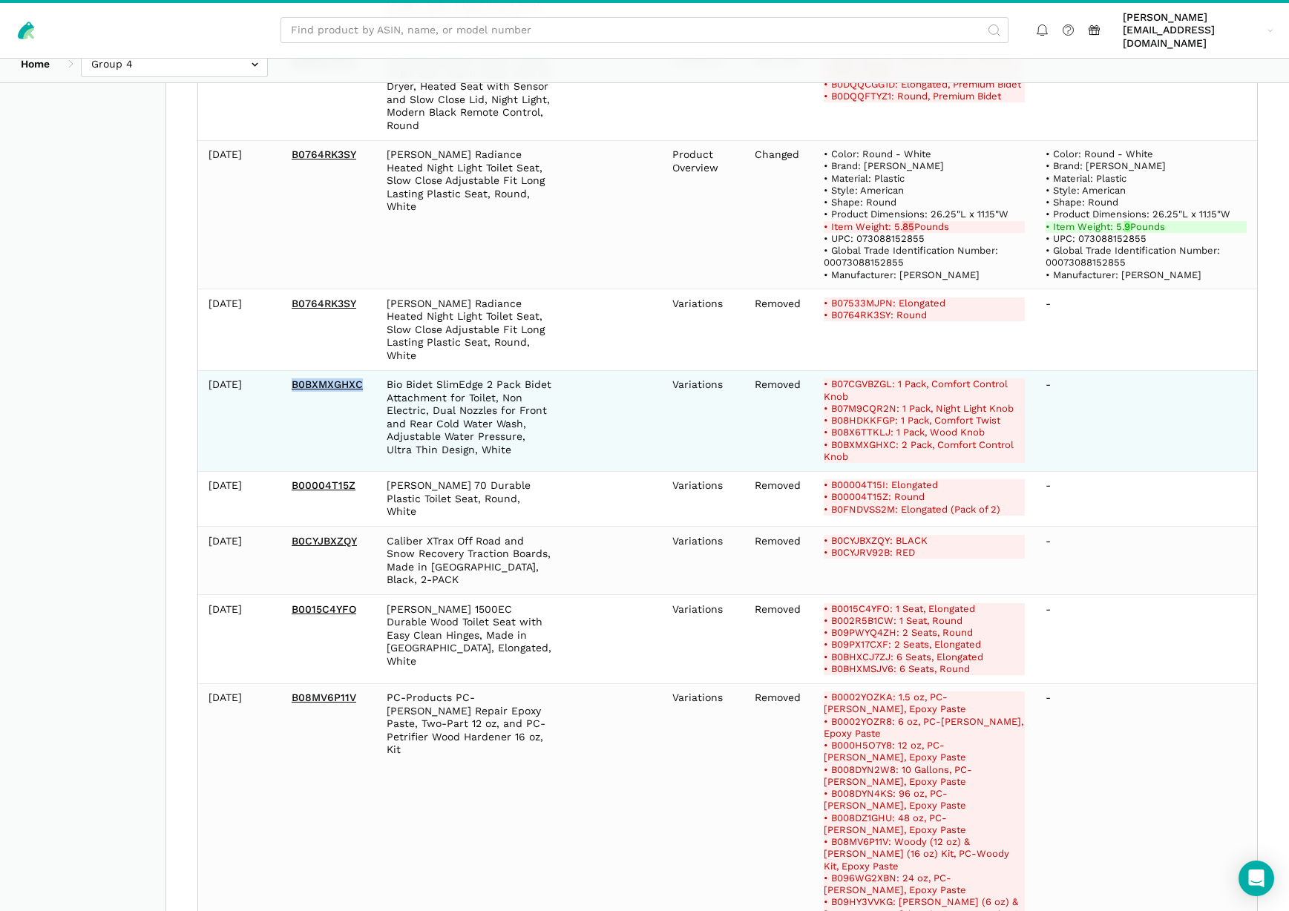
drag, startPoint x: 367, startPoint y: 275, endPoint x: 289, endPoint y: 276, distance: 78.7
click at [288, 370] on td "B0BXMXGHXC" at bounding box center [328, 420] width 95 height 101
copy link "B0BXMXGHXC"
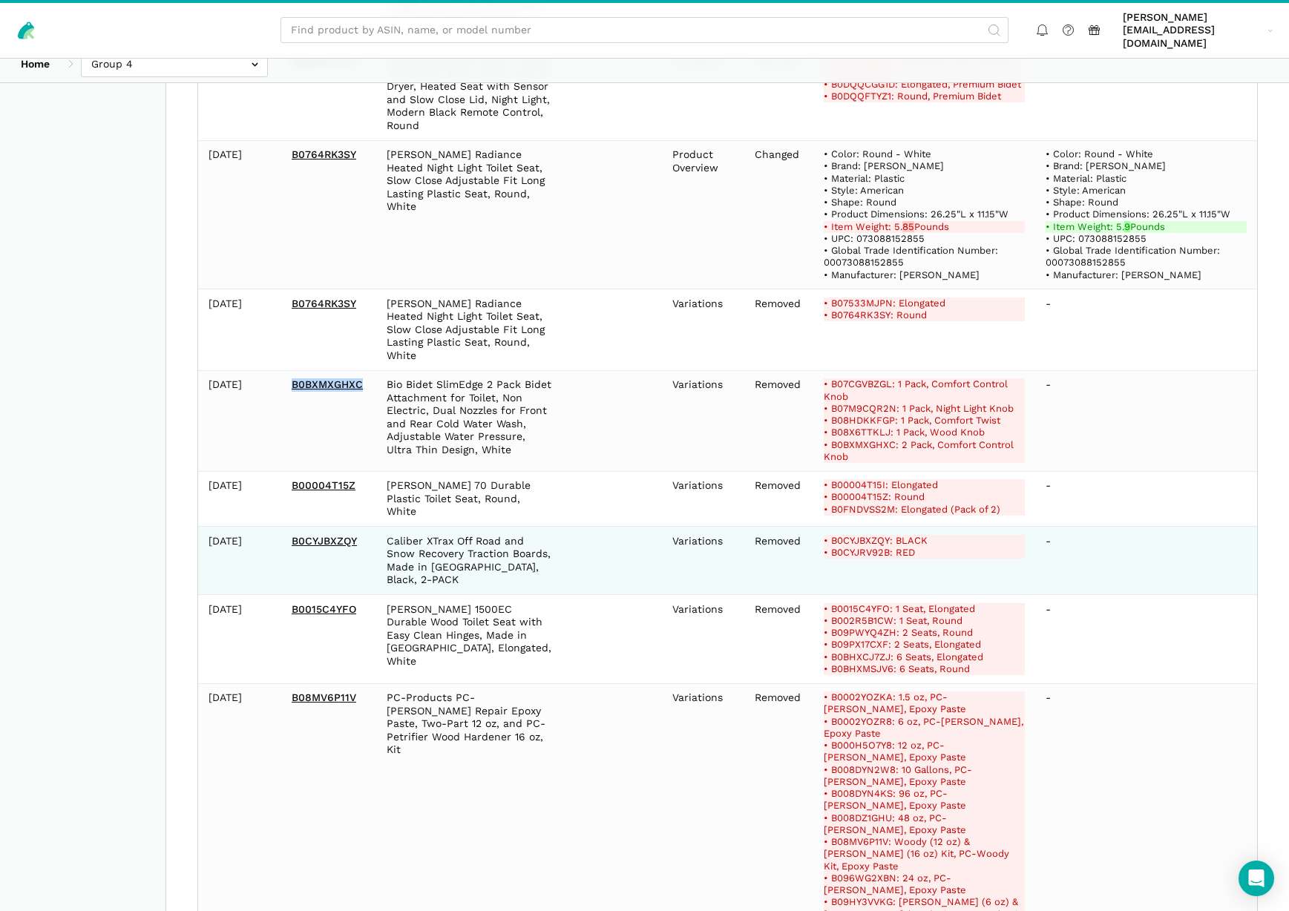
drag, startPoint x: 367, startPoint y: 429, endPoint x: 261, endPoint y: 425, distance: 105.4
click at [261, 527] on tr "[DATE] B0CYJBXZQY Caliber XTrax Off Road and Snow Recovery Traction Boards, Mad…" at bounding box center [727, 561] width 1059 height 68
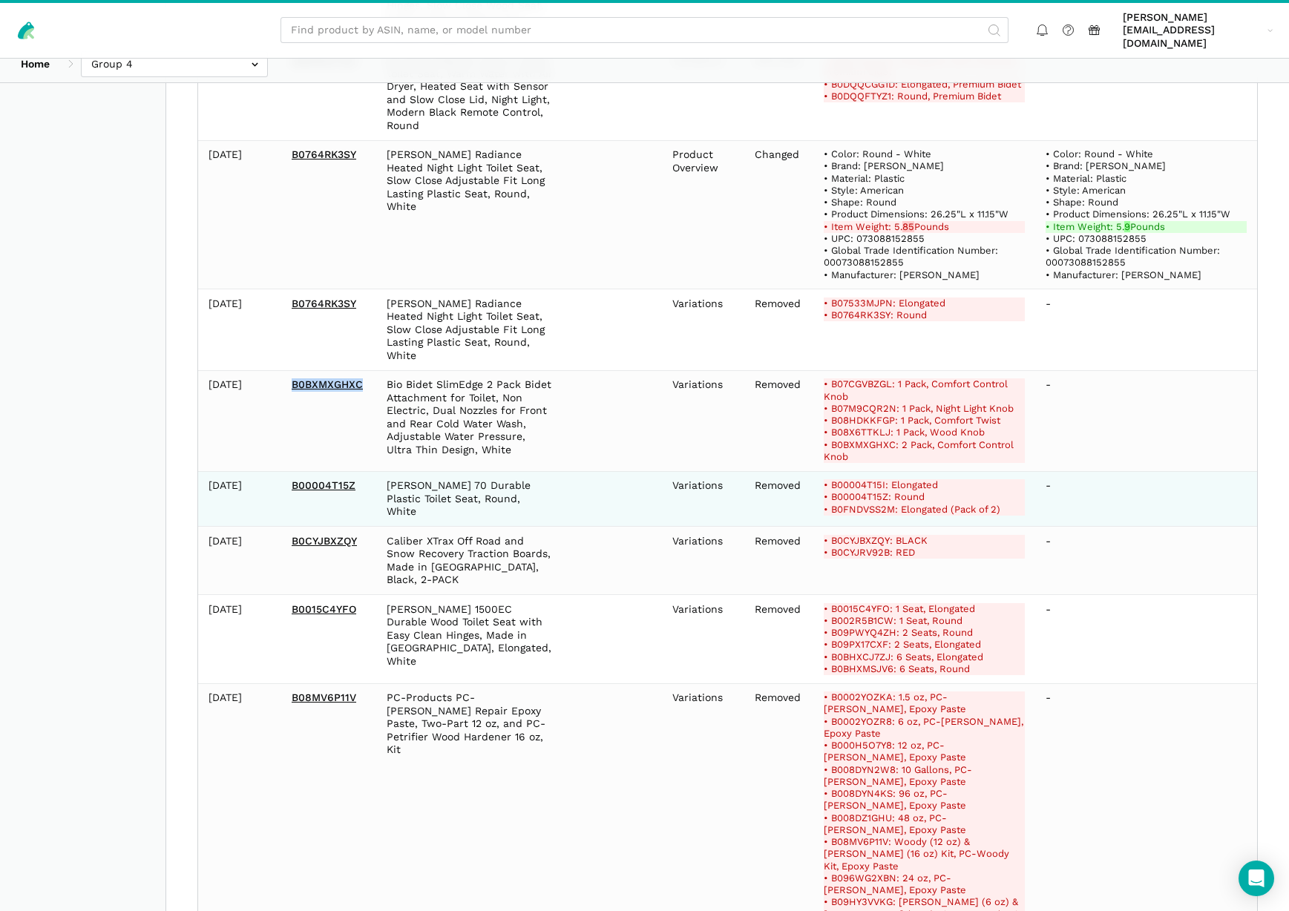
copy tr "B0CYJBXZQY"
drag, startPoint x: 364, startPoint y: 372, endPoint x: 290, endPoint y: 373, distance: 73.5
click at [290, 471] on td "B00004T15Z" at bounding box center [328, 499] width 95 height 56
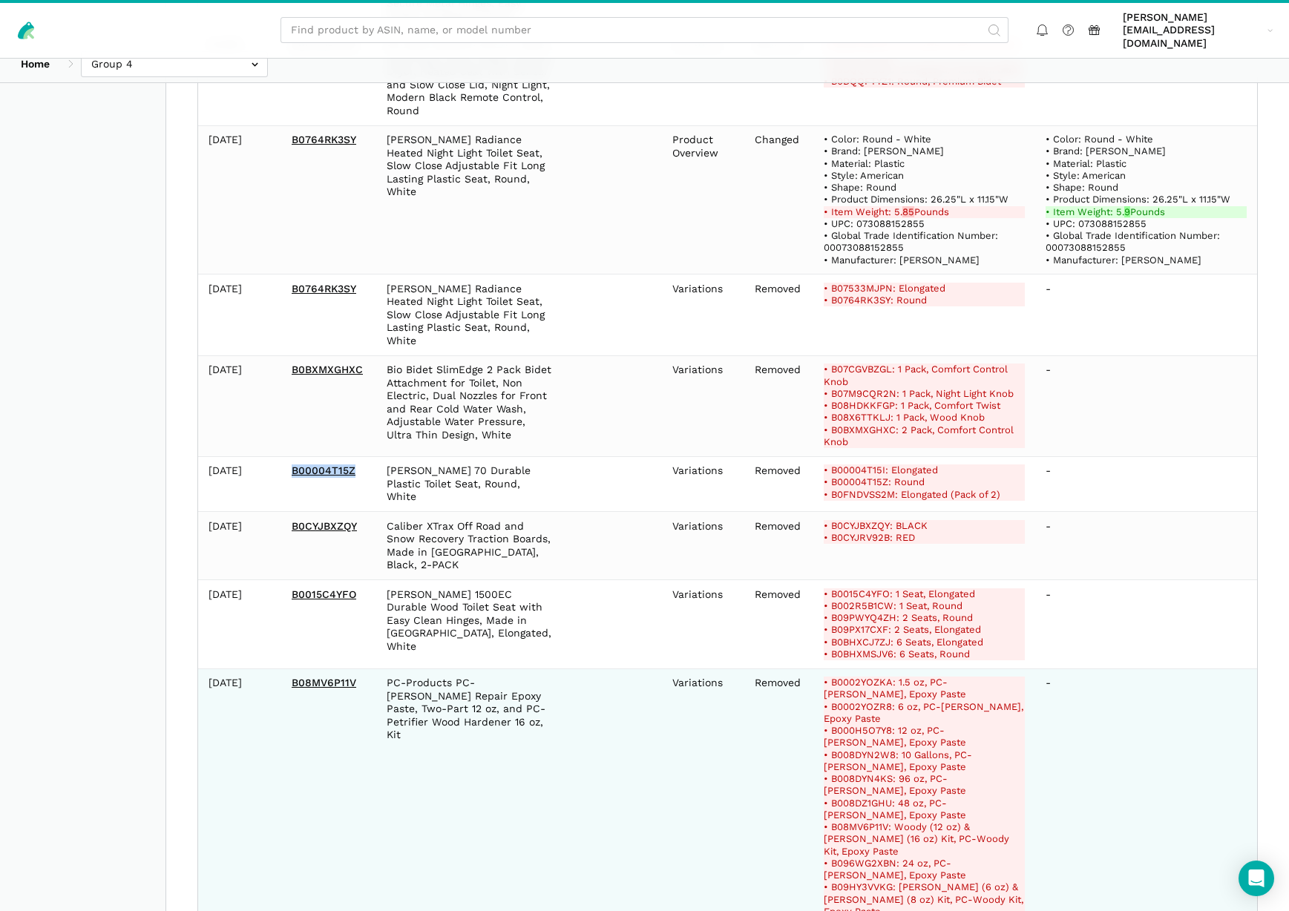
scroll to position [3093, 0]
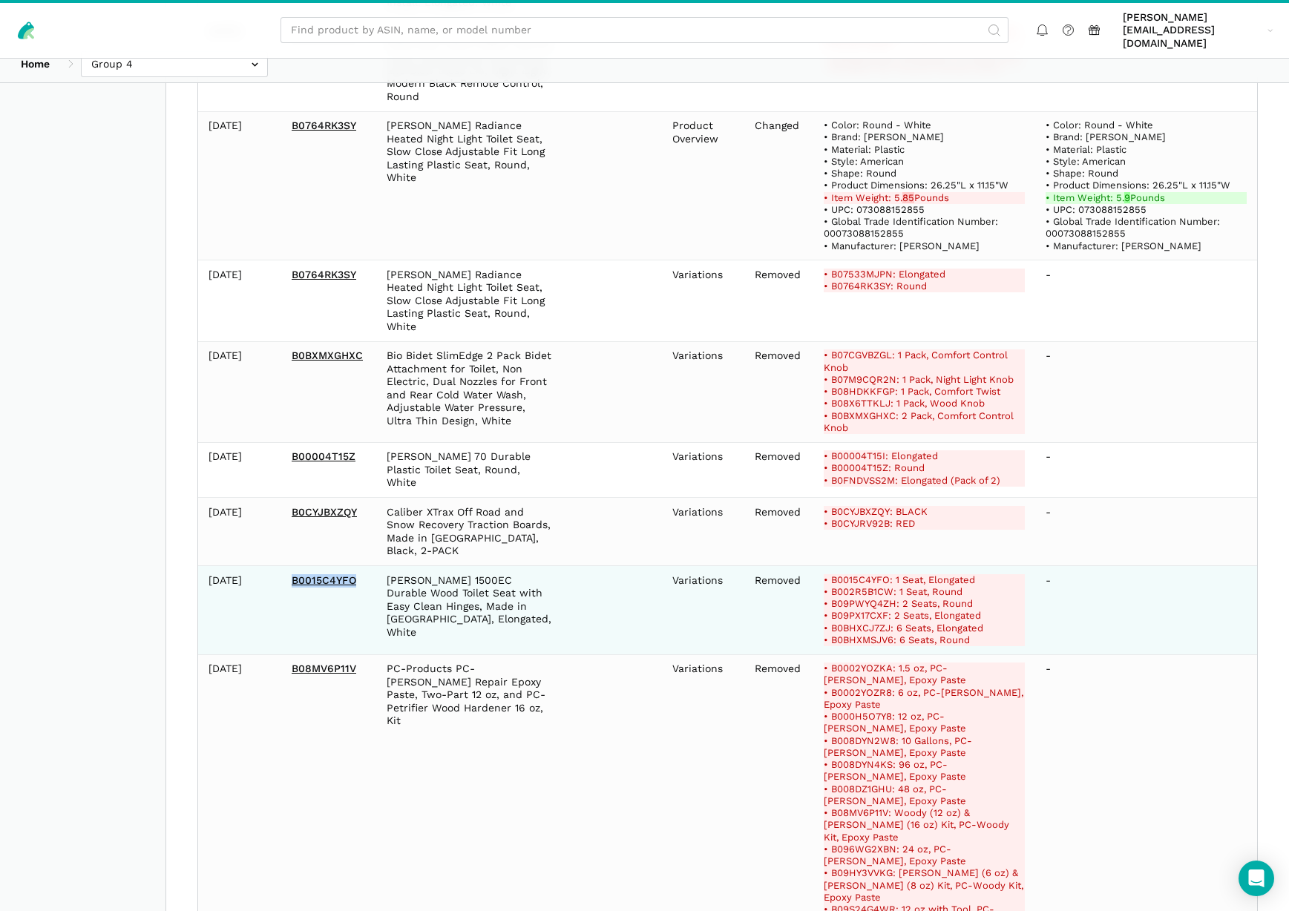
drag, startPoint x: 367, startPoint y: 453, endPoint x: 288, endPoint y: 450, distance: 78.7
click at [289, 566] on td "B0015C4YFO" at bounding box center [328, 610] width 95 height 89
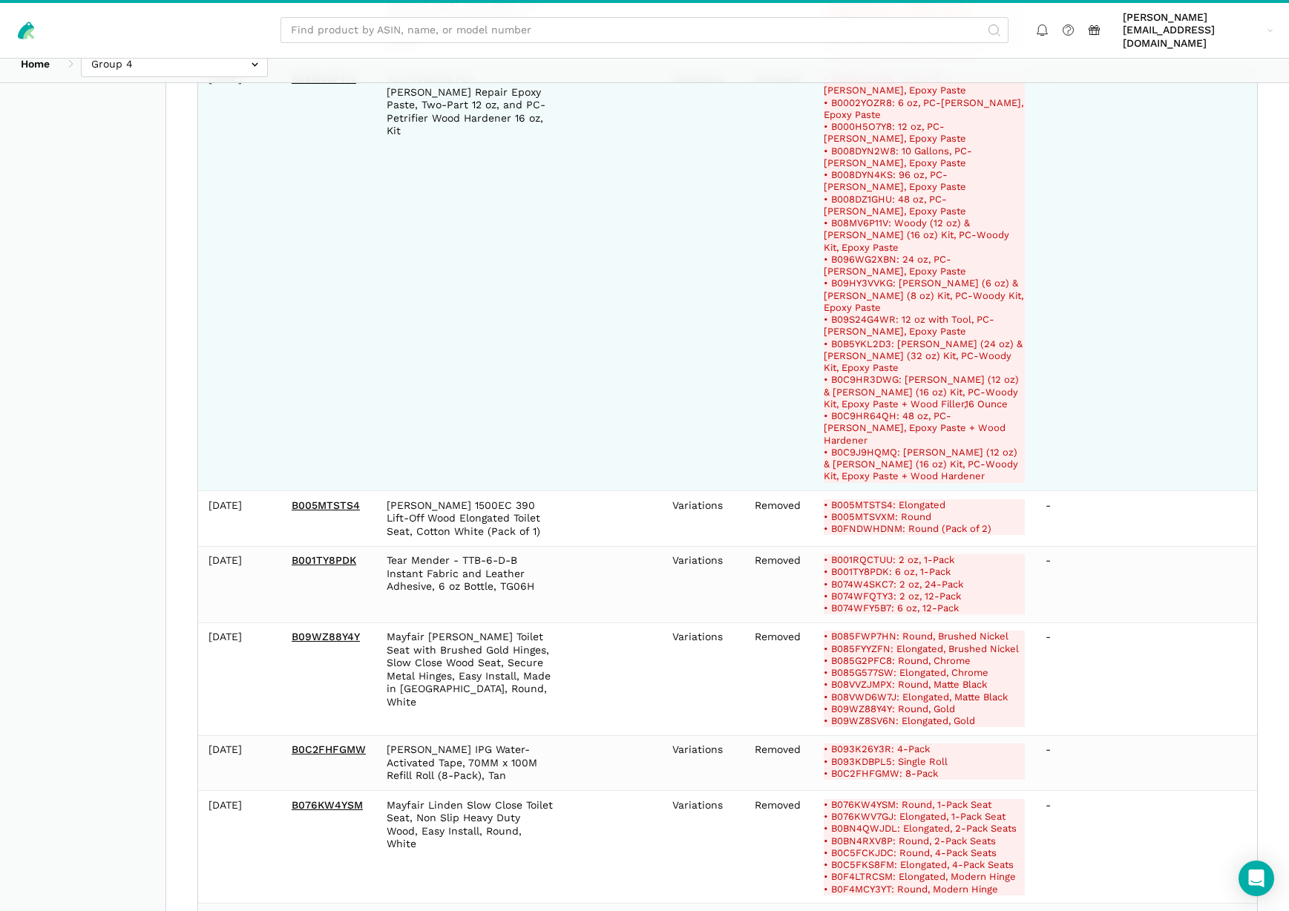
scroll to position [3686, 0]
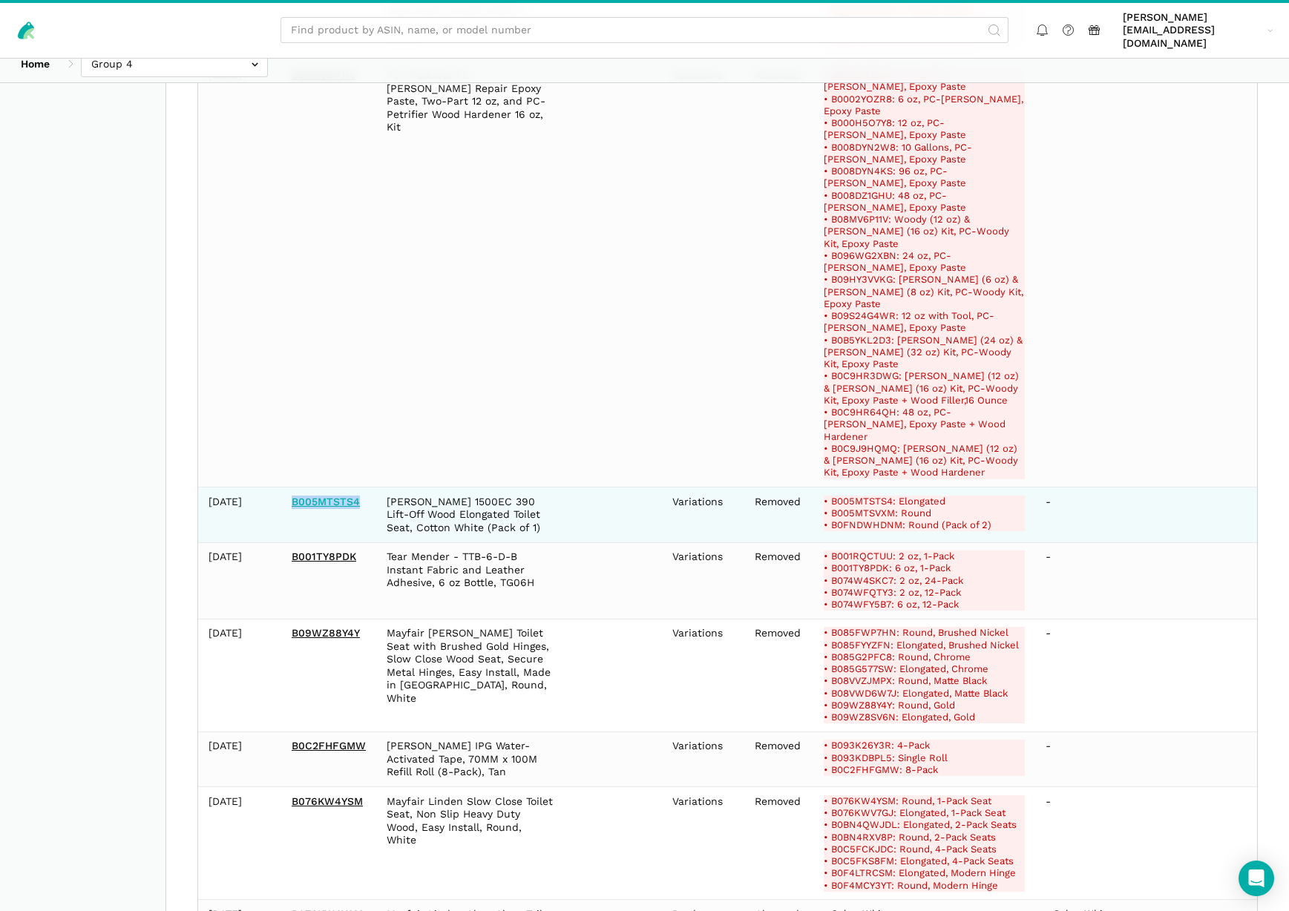
drag, startPoint x: 331, startPoint y: 324, endPoint x: 292, endPoint y: 326, distance: 39.4
click at [292, 487] on td "B005MTSTS4" at bounding box center [328, 515] width 95 height 56
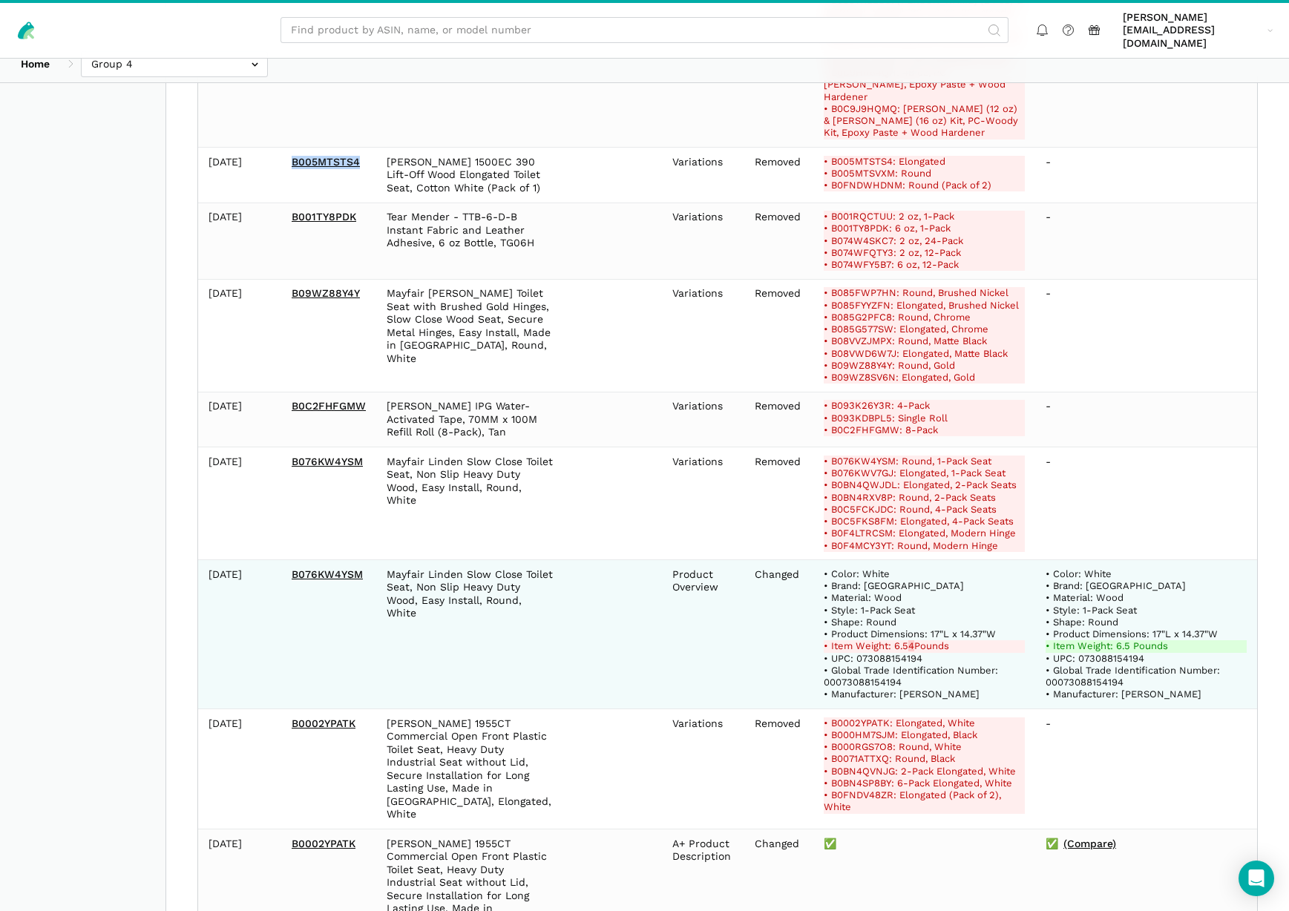
scroll to position [4030, 0]
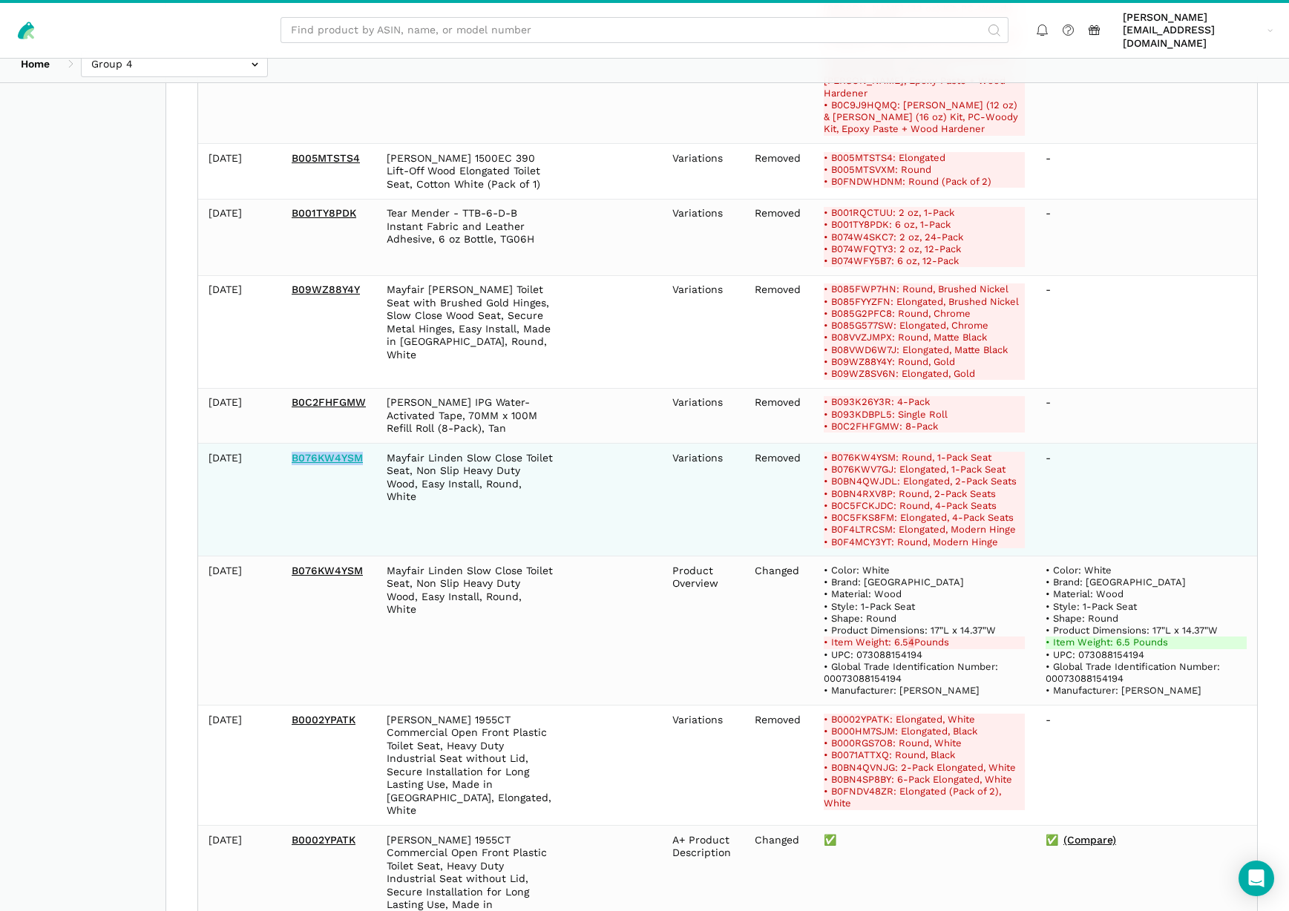
drag, startPoint x: 368, startPoint y: 284, endPoint x: 289, endPoint y: 283, distance: 79.4
click at [292, 444] on td "B076KW4YSM" at bounding box center [328, 500] width 95 height 113
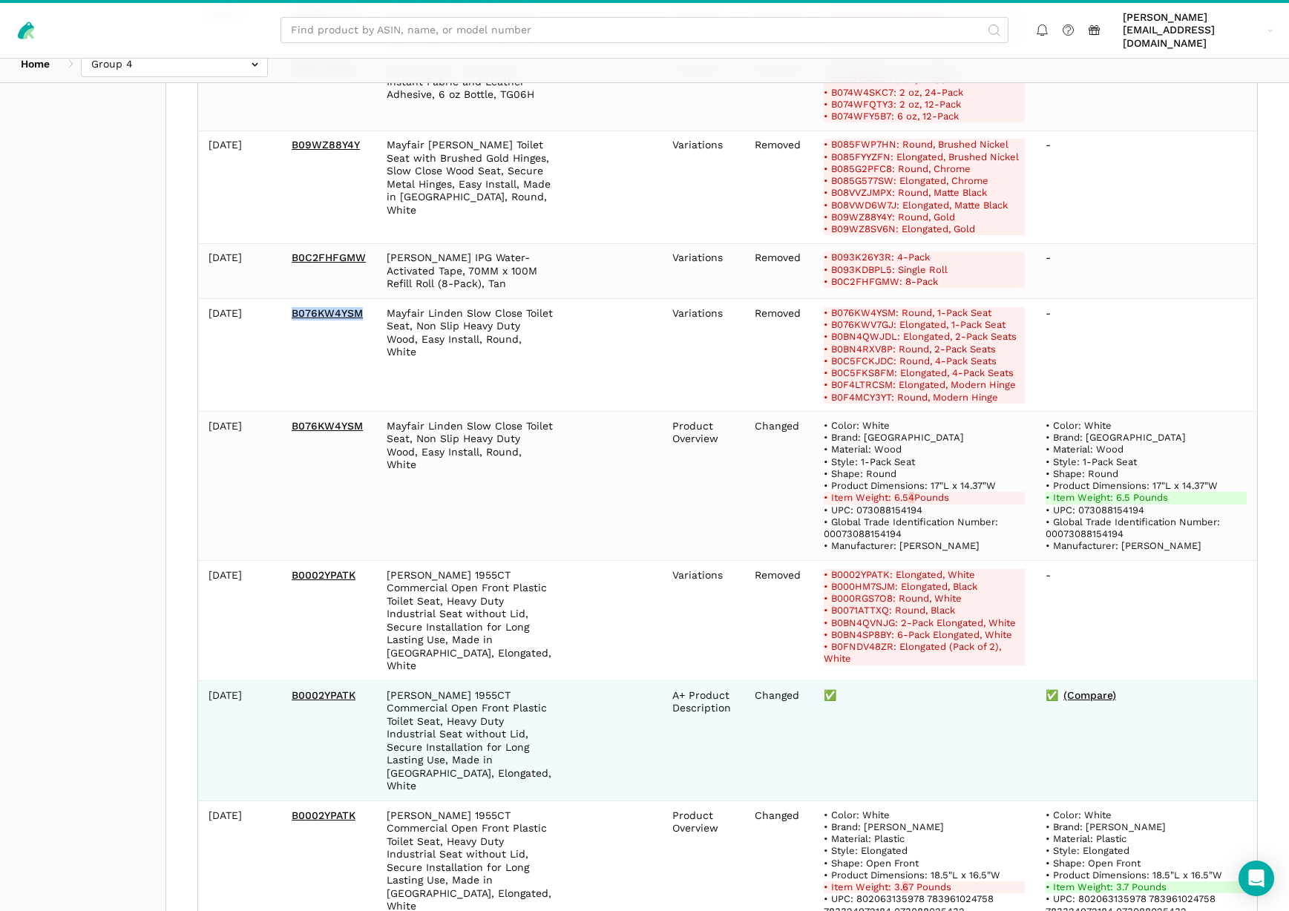
scroll to position [4217, 0]
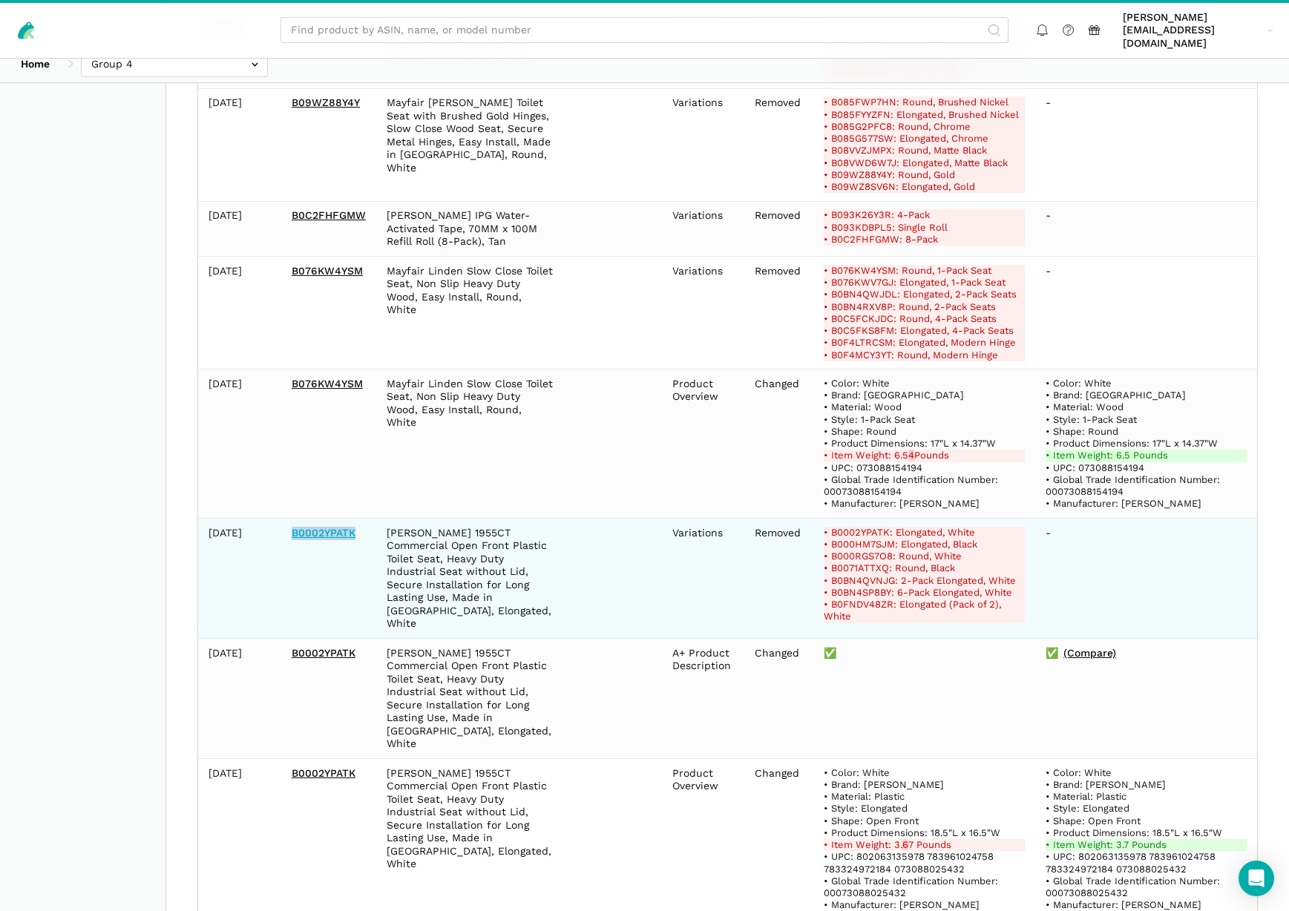
drag, startPoint x: 359, startPoint y: 356, endPoint x: 291, endPoint y: 355, distance: 68.3
click at [291, 519] on td "B0002YPATK" at bounding box center [328, 579] width 95 height 120
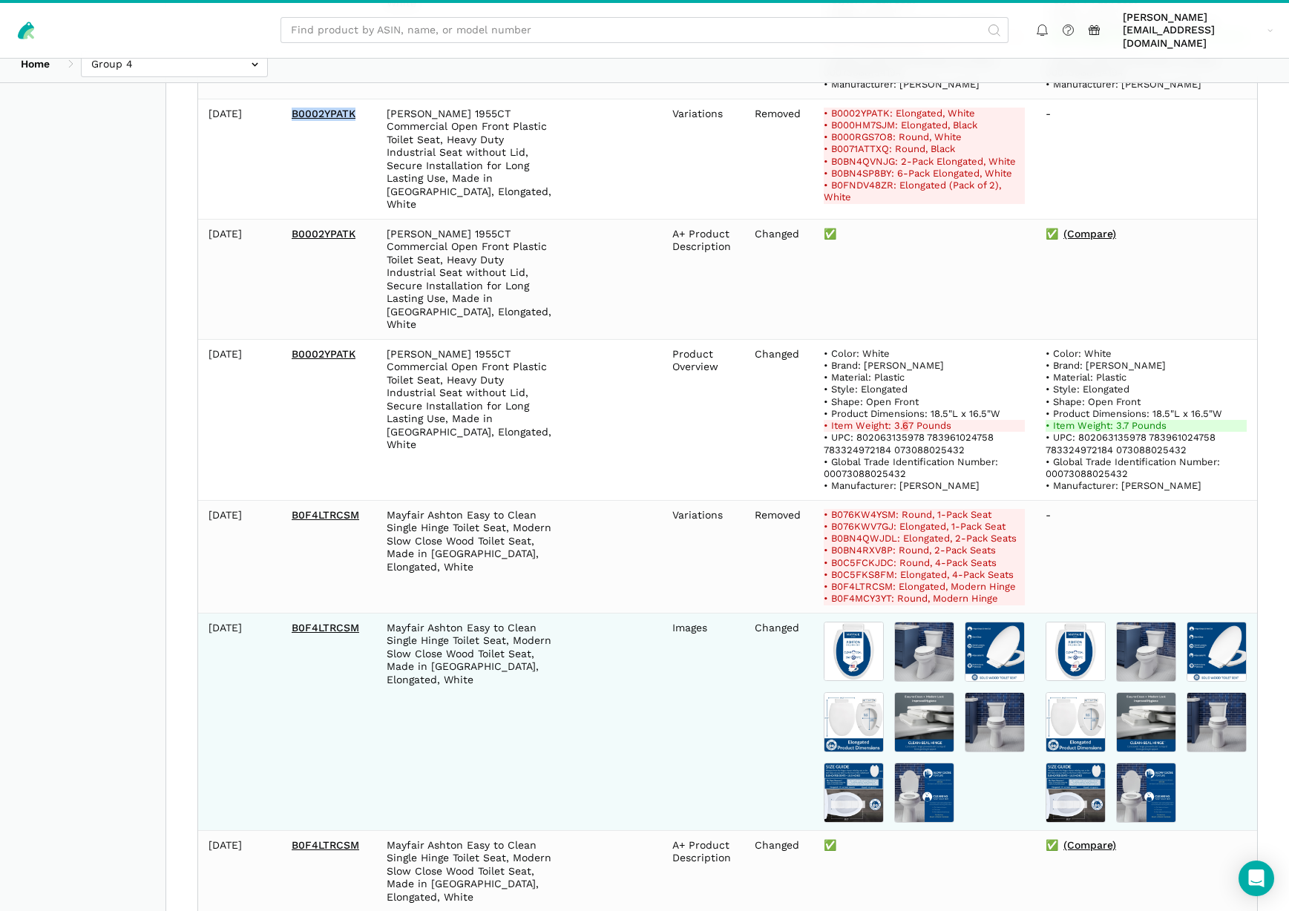
scroll to position [4638, 0]
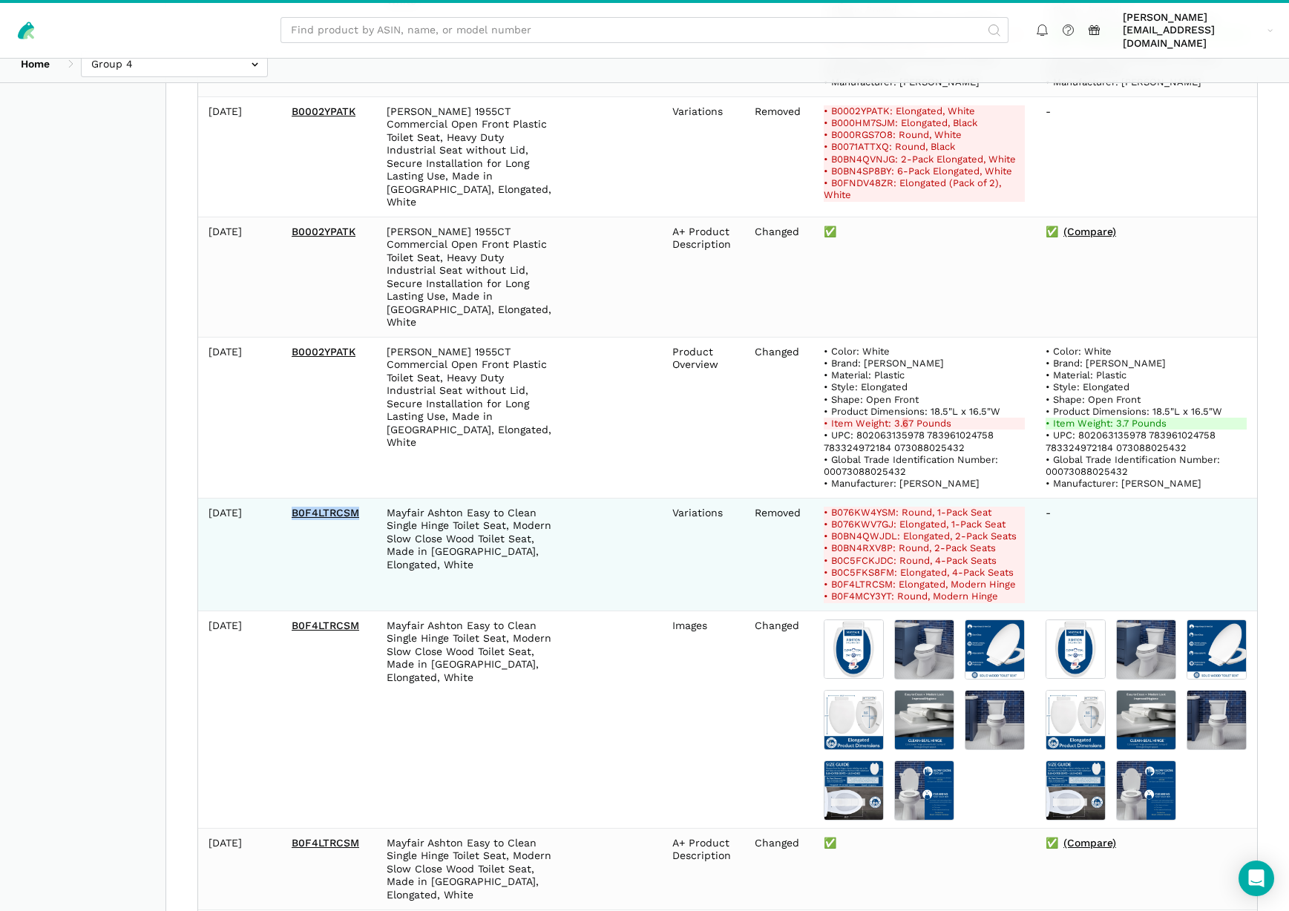
drag, startPoint x: 361, startPoint y: 303, endPoint x: 290, endPoint y: 306, distance: 70.6
click at [290, 499] on td "B0F4LTRCSM" at bounding box center [328, 555] width 95 height 113
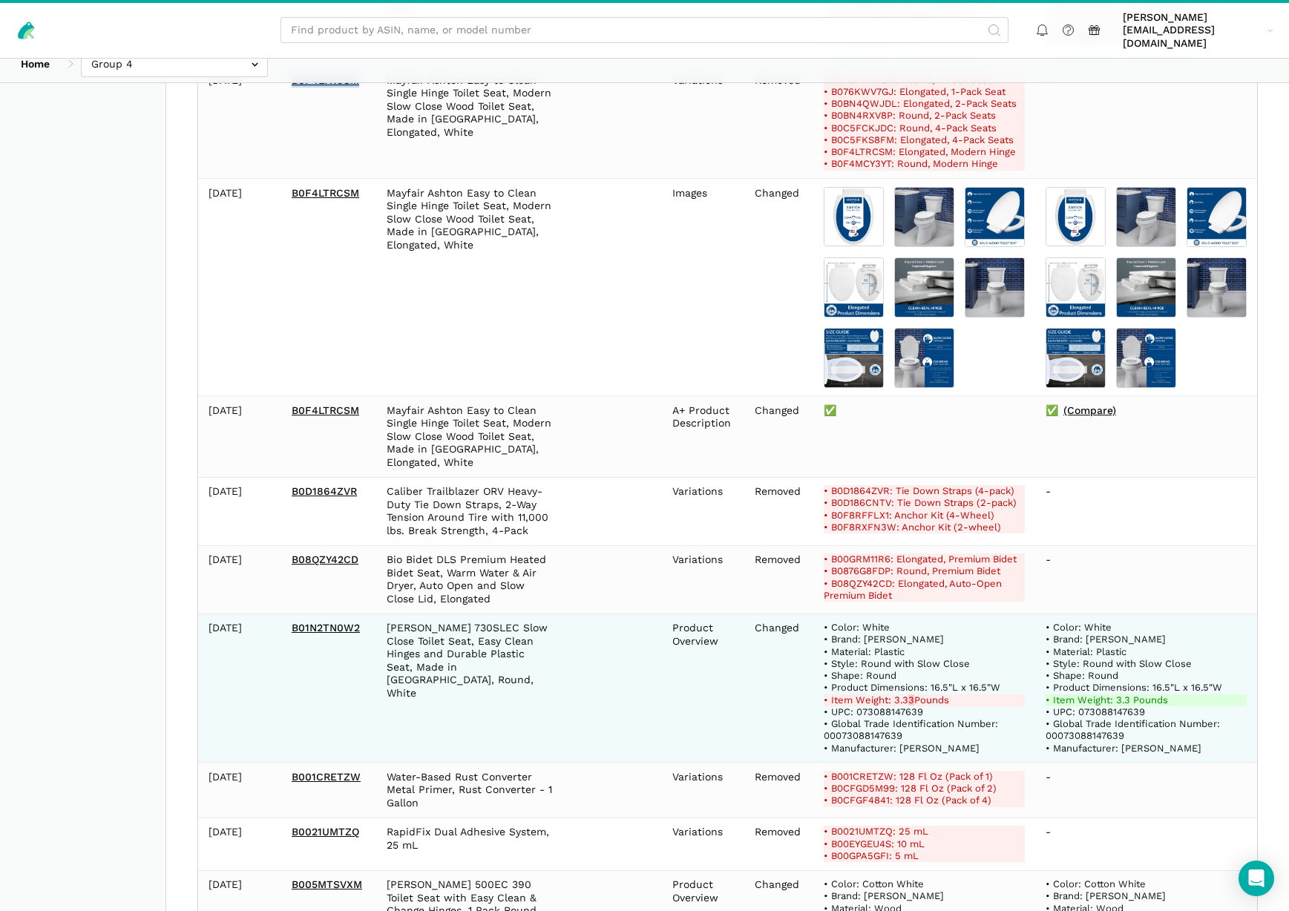
scroll to position [5085, 0]
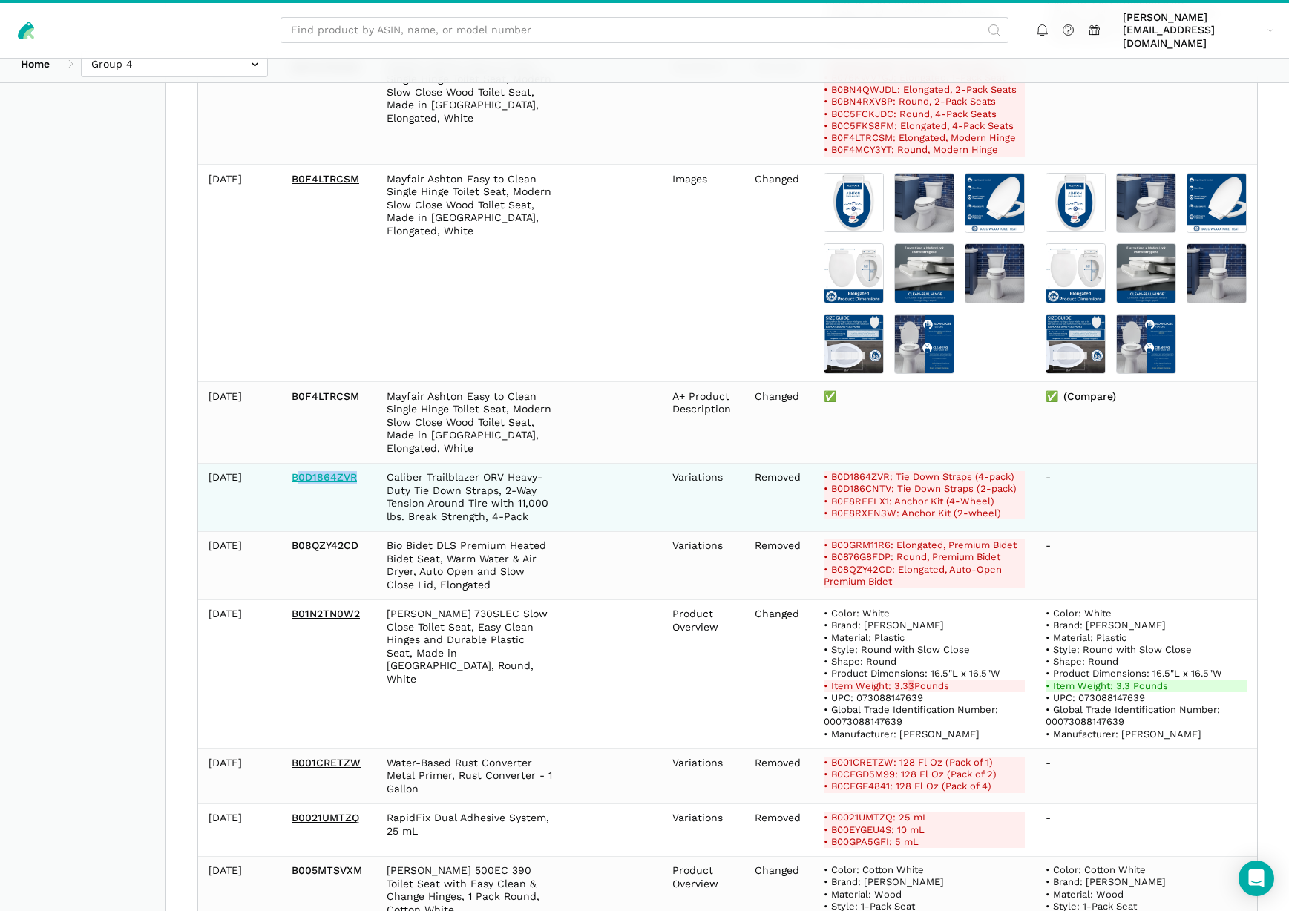
drag, startPoint x: 354, startPoint y: 252, endPoint x: 295, endPoint y: 255, distance: 59.4
click at [295, 463] on td "B0D1864ZVR" at bounding box center [328, 497] width 95 height 68
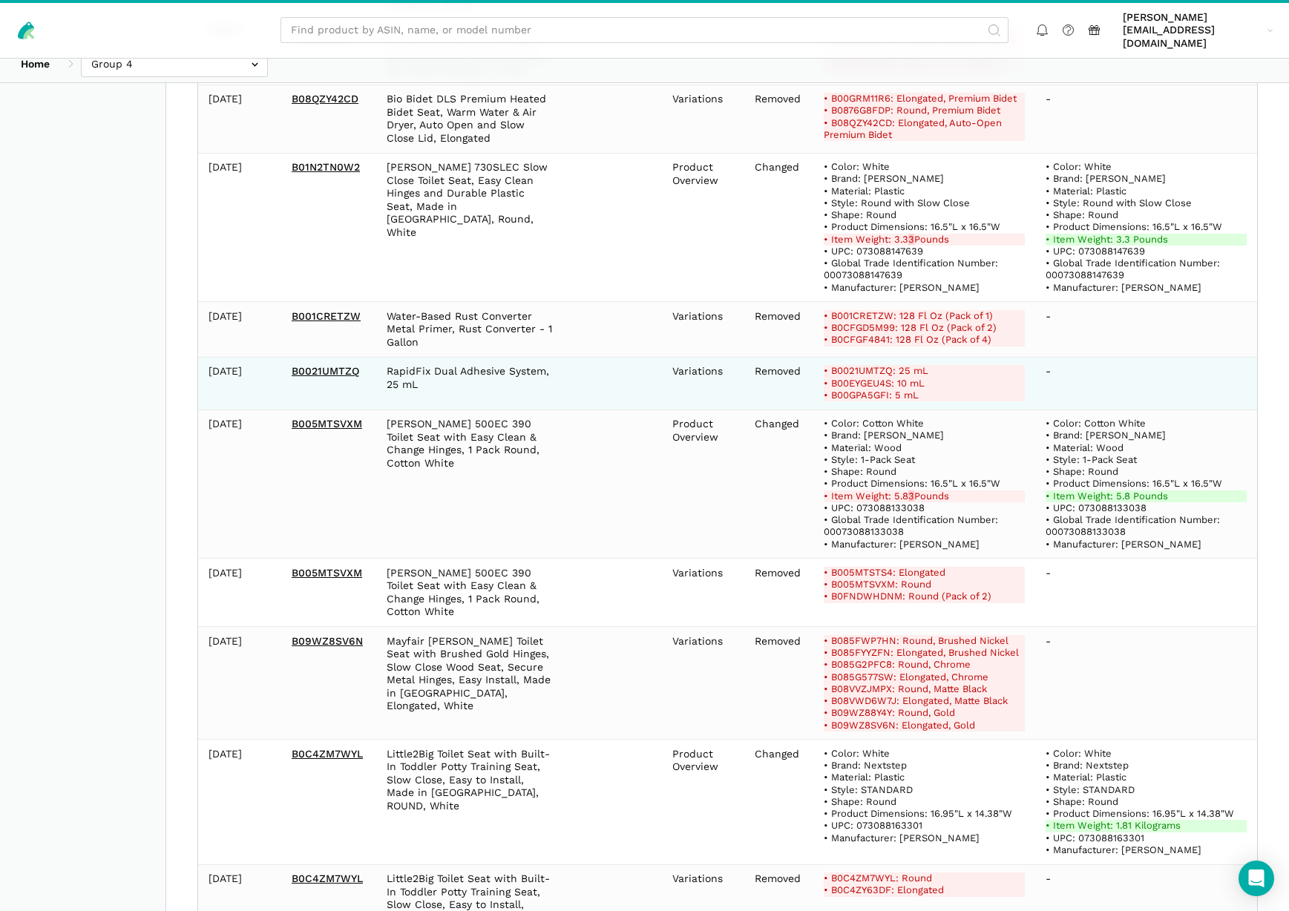
scroll to position [5532, 0]
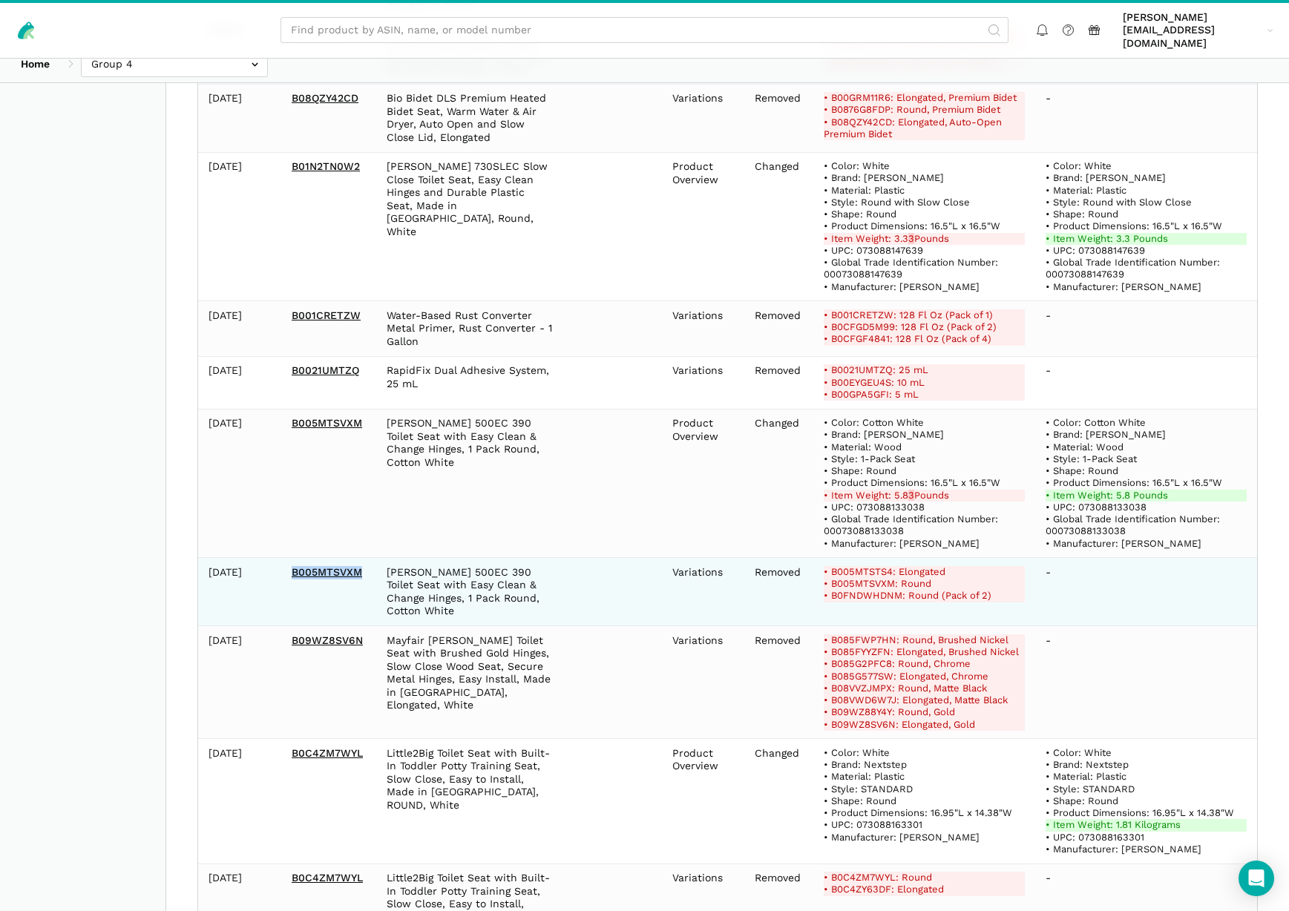
drag, startPoint x: 334, startPoint y: 347, endPoint x: 290, endPoint y: 353, distance: 44.2
click at [288, 558] on td "B005MTSVXM" at bounding box center [328, 592] width 95 height 68
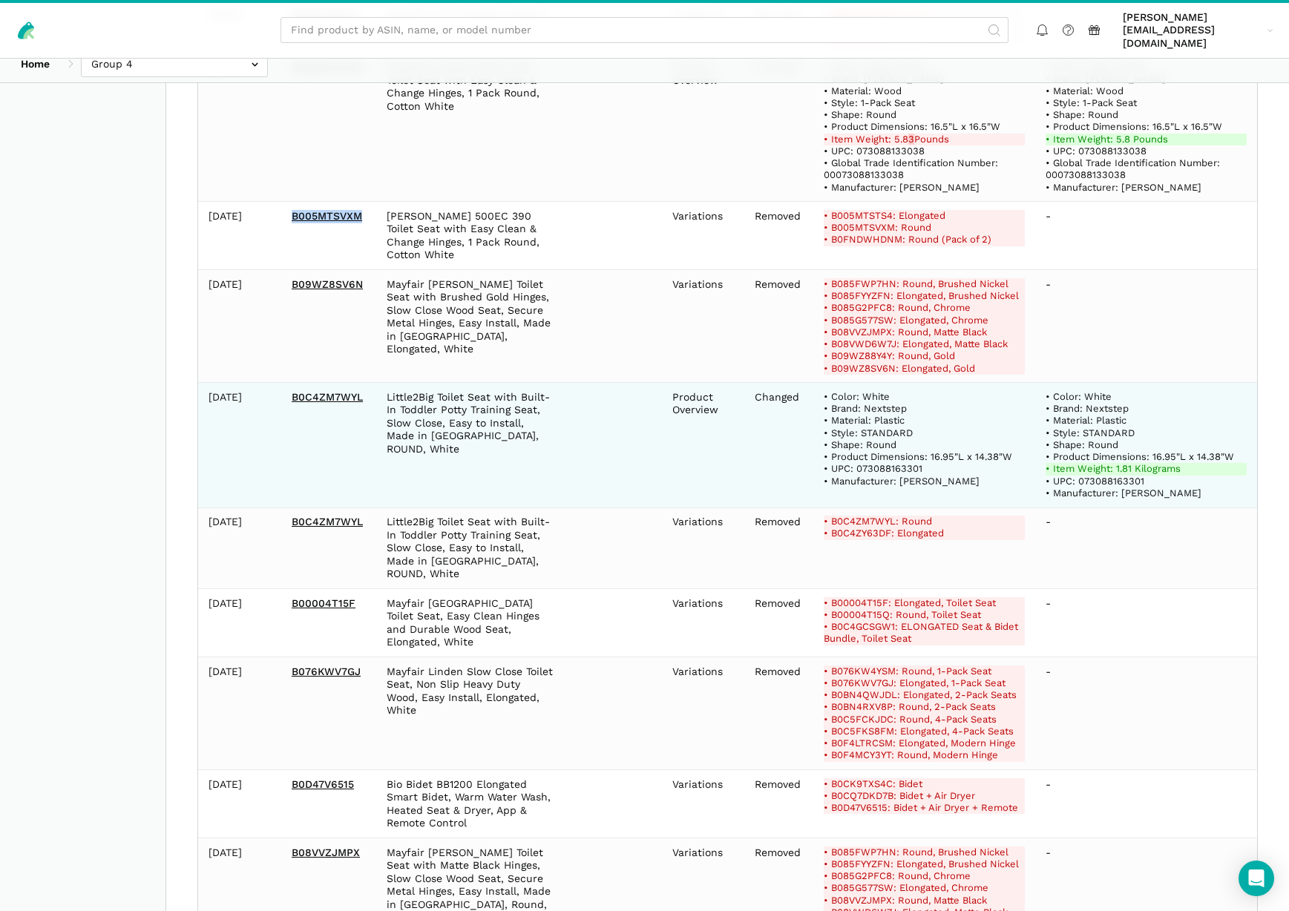
scroll to position [5890, 0]
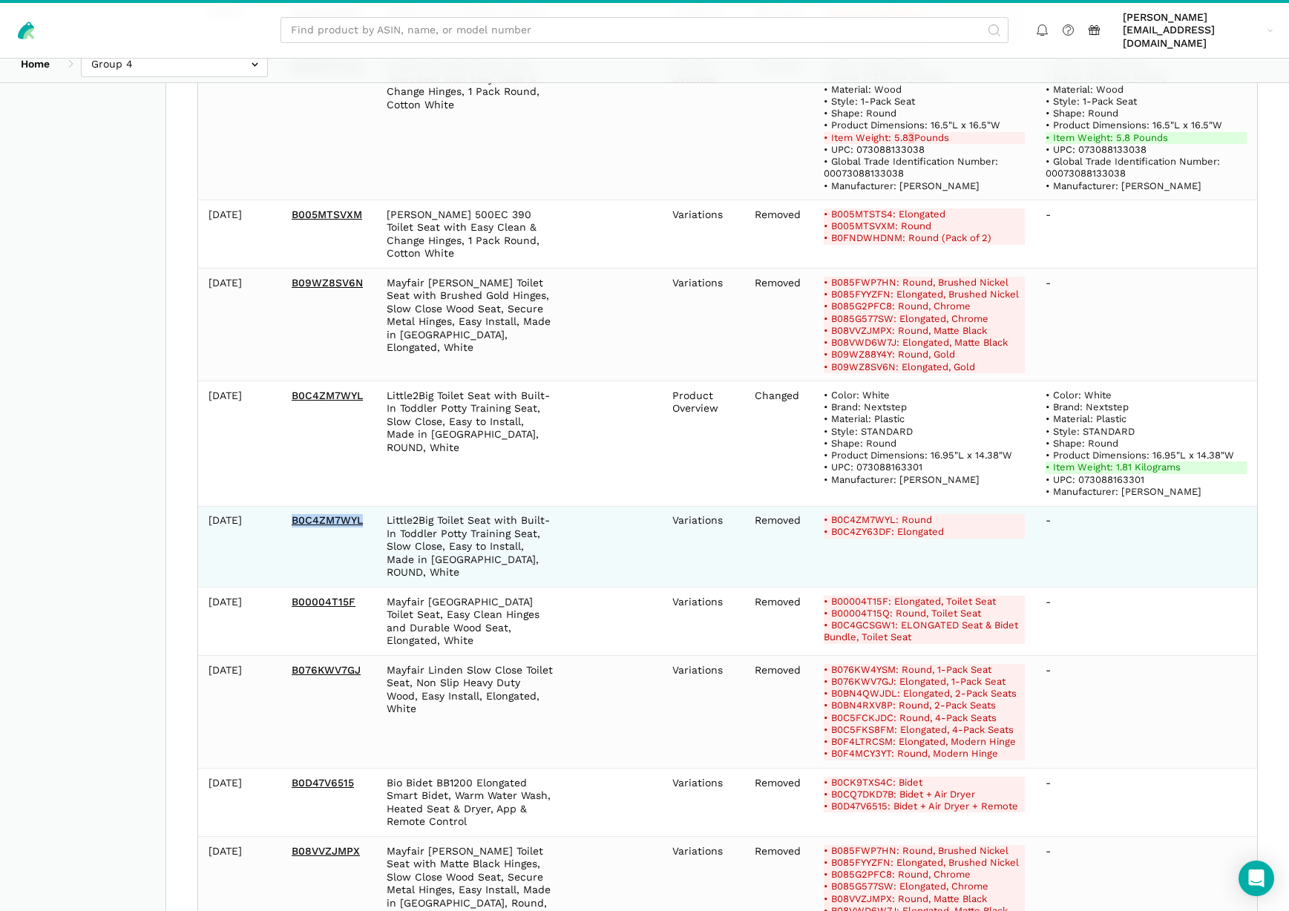
drag, startPoint x: 371, startPoint y: 299, endPoint x: 291, endPoint y: 300, distance: 80.1
click at [290, 506] on td "B0C4ZM7WYL" at bounding box center [328, 547] width 95 height 82
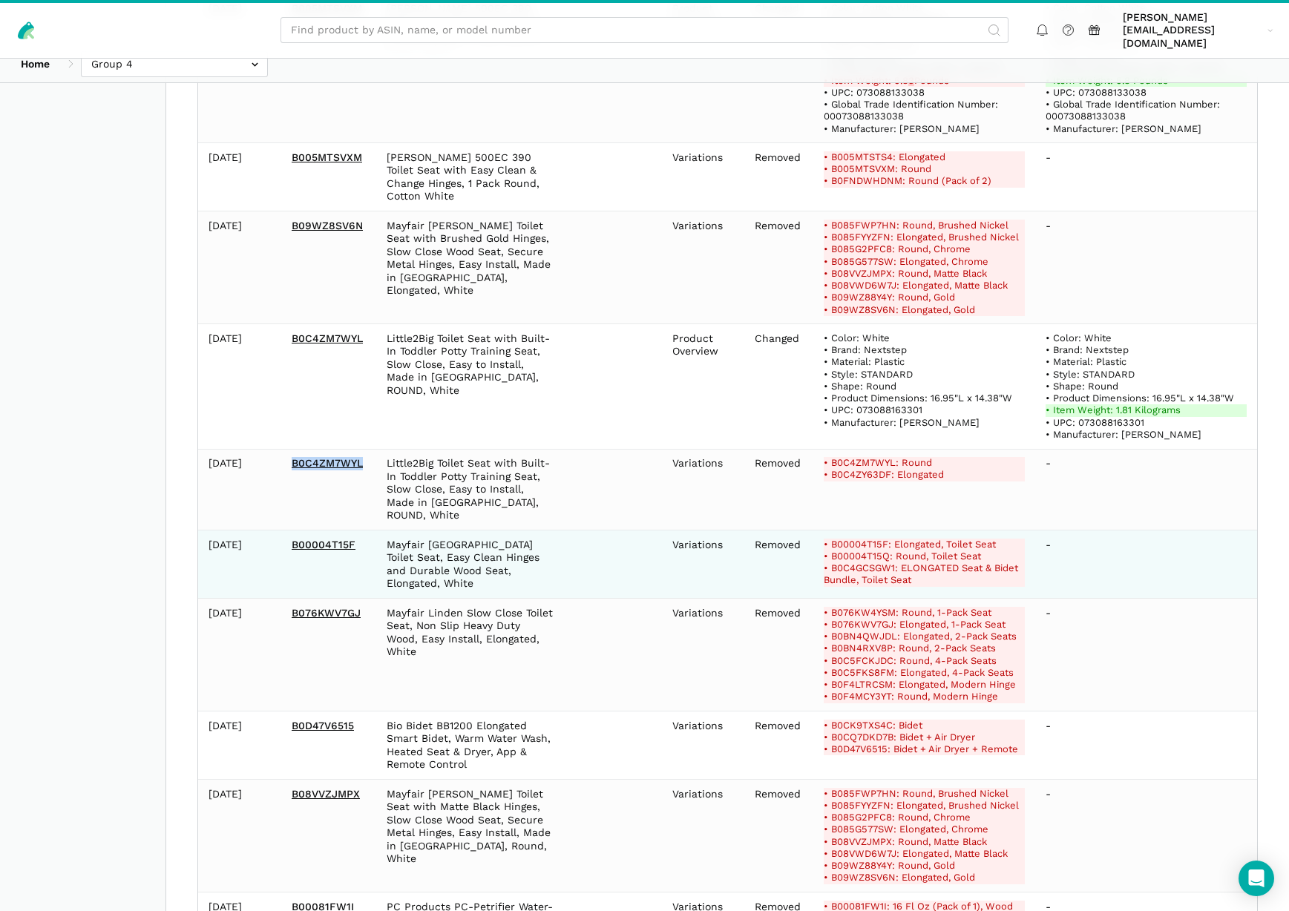
scroll to position [5951, 0]
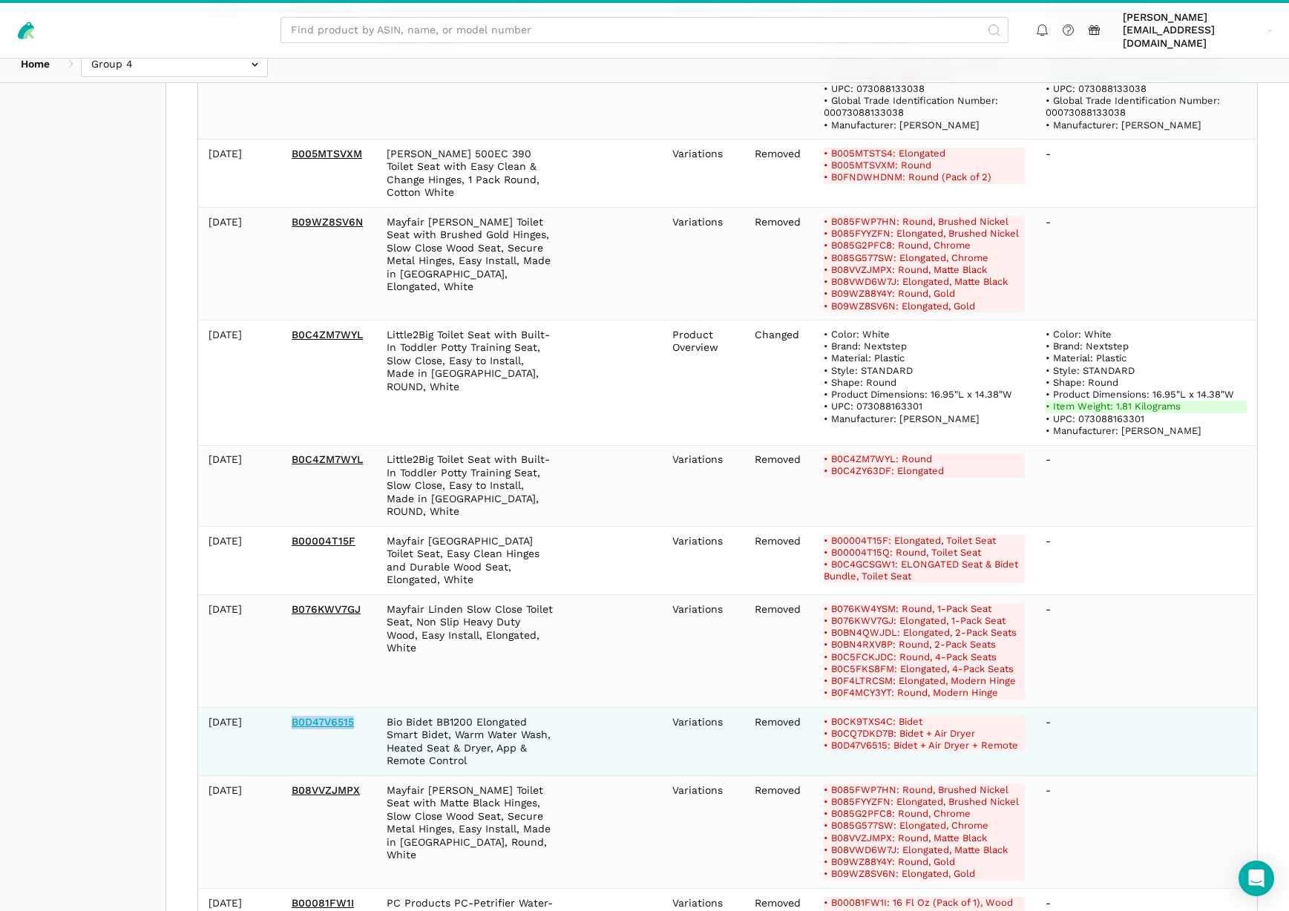
drag, startPoint x: 368, startPoint y: 482, endPoint x: 292, endPoint y: 486, distance: 75.8
click at [292, 708] on td "B0D47V6515" at bounding box center [328, 742] width 95 height 68
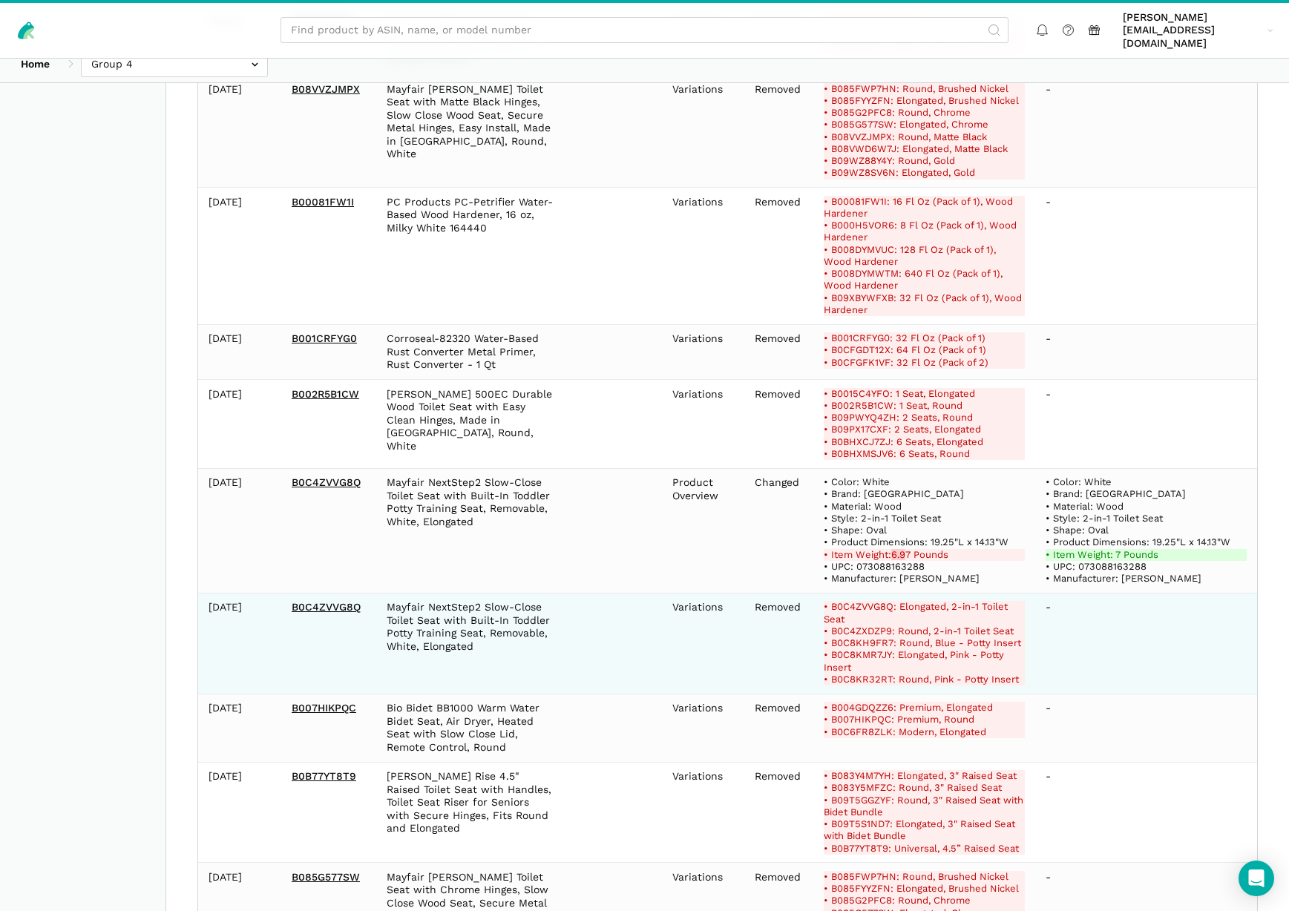
scroll to position [6654, 0]
drag, startPoint x: 376, startPoint y: 367, endPoint x: 286, endPoint y: 368, distance: 90.5
click at [286, 591] on tr "[DATE] B0C4ZVVG8Q Mayfair NextStep2 Slow-Close Toilet Seat with Built-In Toddle…" at bounding box center [727, 641] width 1059 height 101
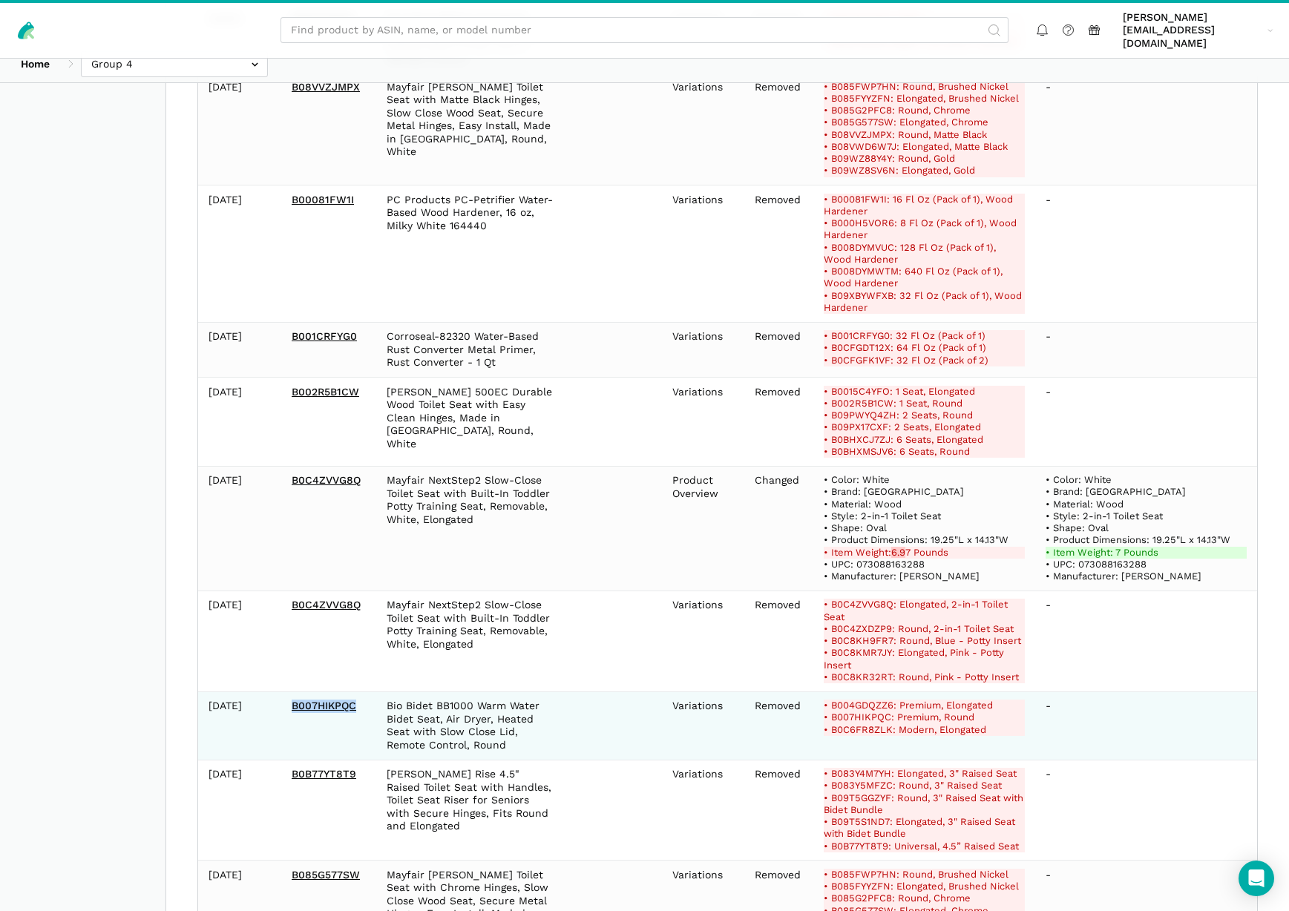
drag, startPoint x: 367, startPoint y: 466, endPoint x: 280, endPoint y: 464, distance: 86.8
click at [281, 692] on td "B007HIKPQC" at bounding box center [328, 726] width 95 height 68
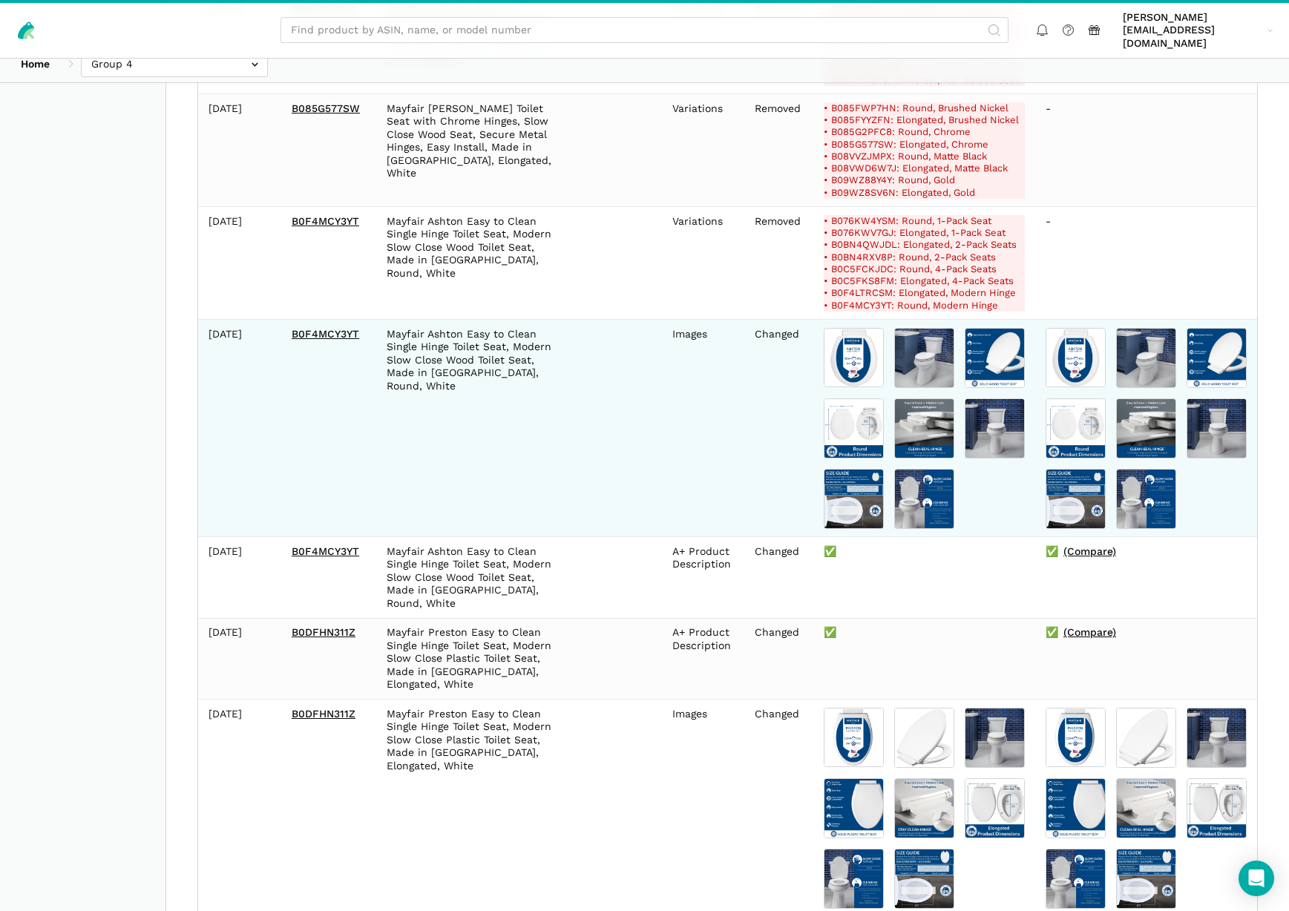
scroll to position [7422, 0]
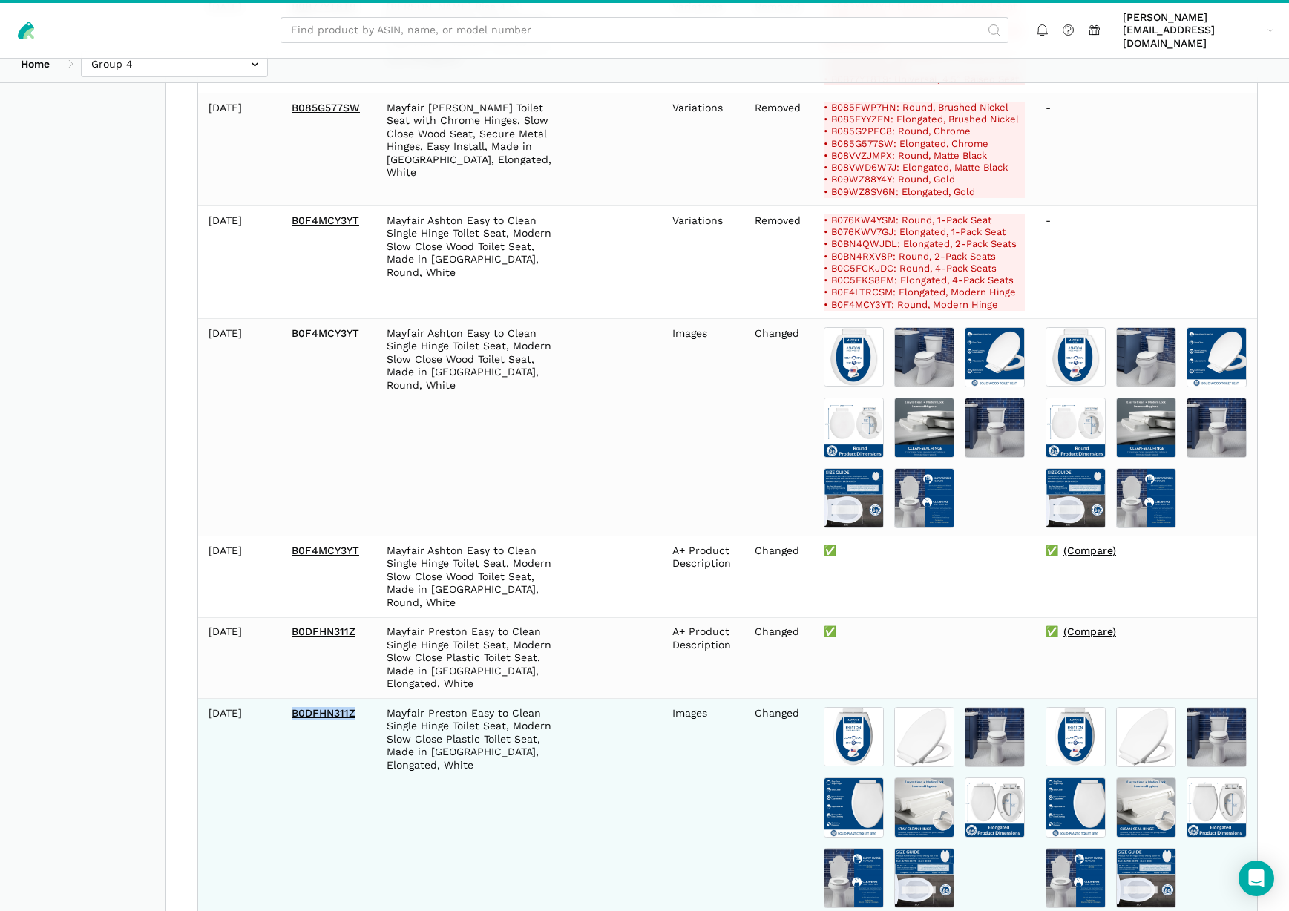
drag, startPoint x: 372, startPoint y: 449, endPoint x: 286, endPoint y: 451, distance: 86.1
click at [286, 699] on td "B0DFHN311Z" at bounding box center [328, 807] width 95 height 217
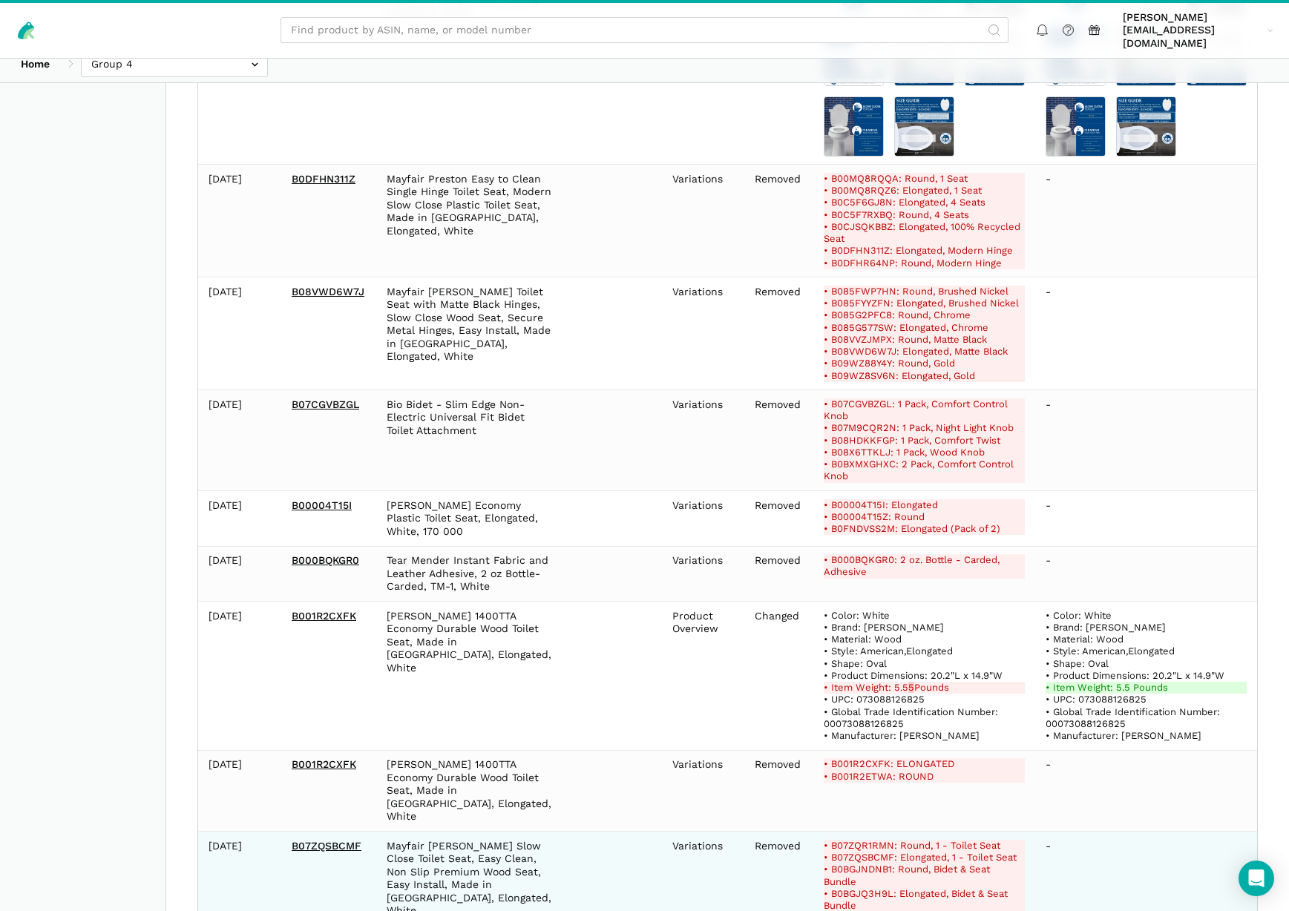
scroll to position [8209, 0]
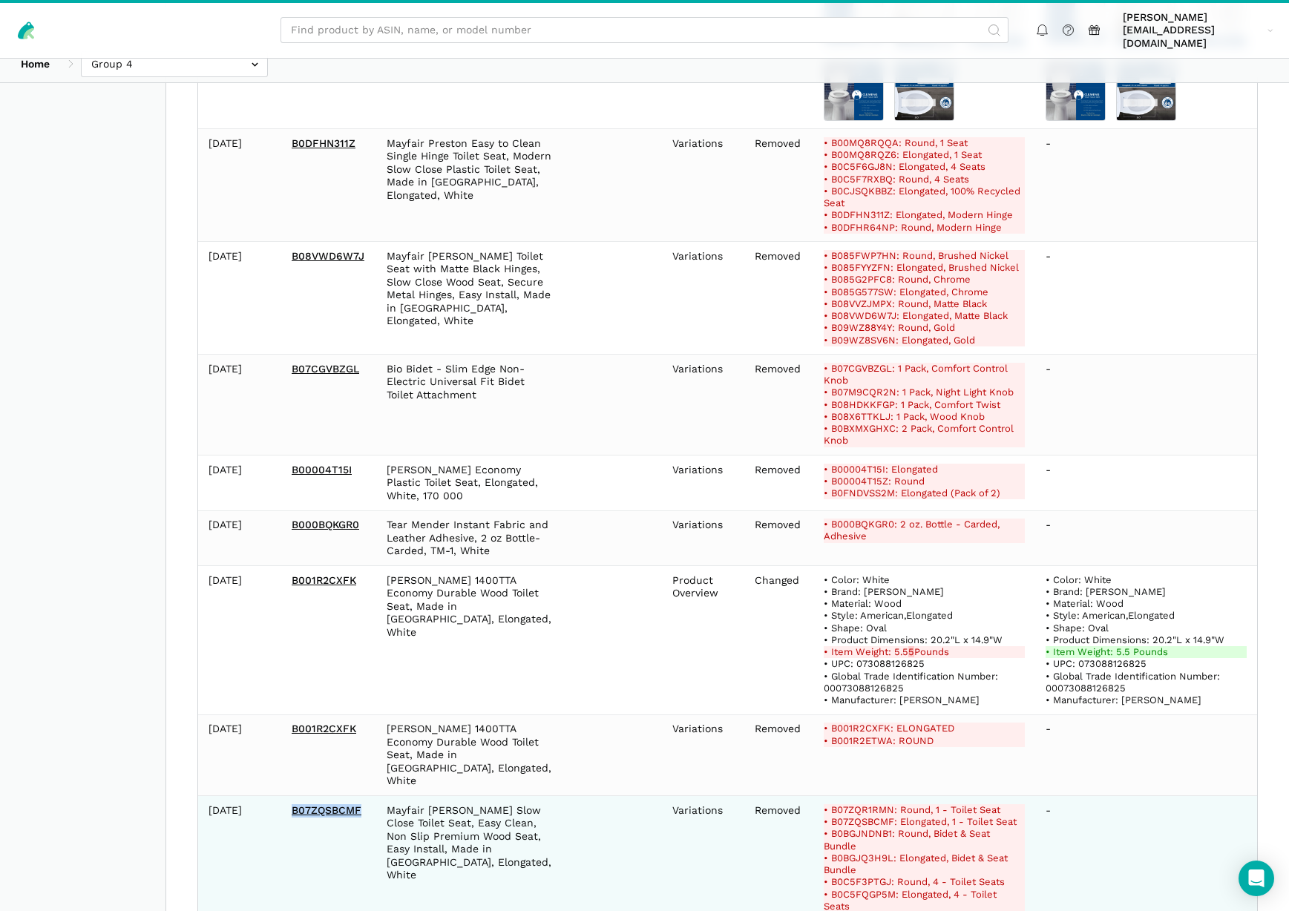
drag, startPoint x: 370, startPoint y: 518, endPoint x: 291, endPoint y: 519, distance: 79.4
click at [291, 796] on td "B07ZQSBCMF" at bounding box center [328, 858] width 95 height 125
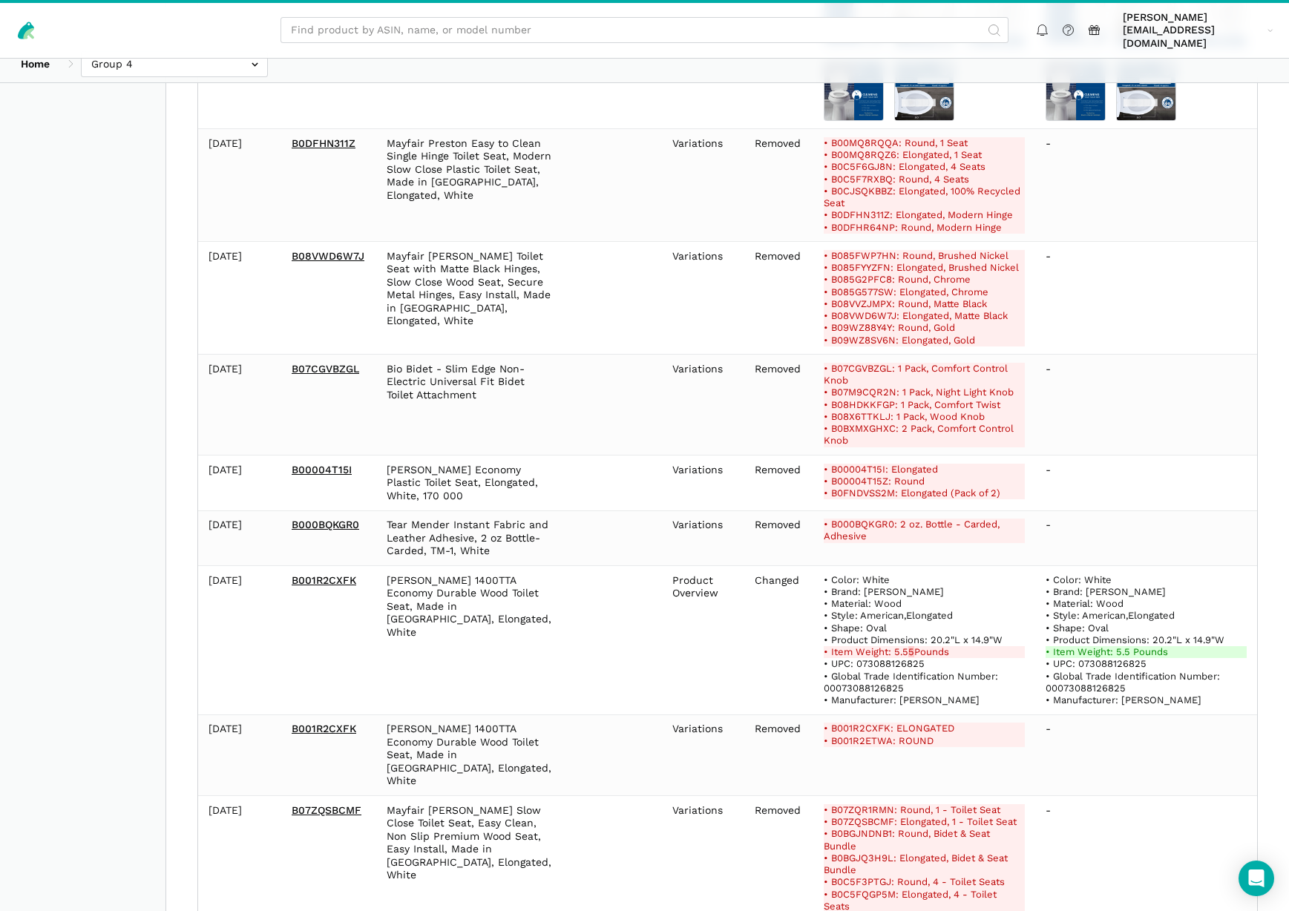
drag, startPoint x: 364, startPoint y: 641, endPoint x: 292, endPoint y: 643, distance: 72.0
drag, startPoint x: 349, startPoint y: 779, endPoint x: 285, endPoint y: 781, distance: 63.9
